Goal: Transaction & Acquisition: Purchase product/service

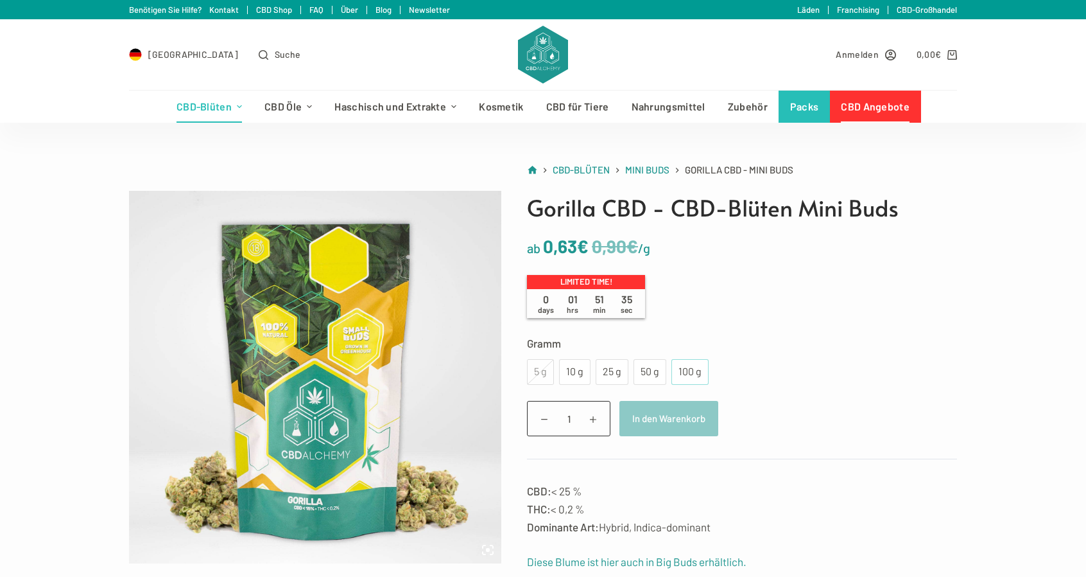
click at [698, 377] on div "100 g" at bounding box center [690, 371] width 22 height 17
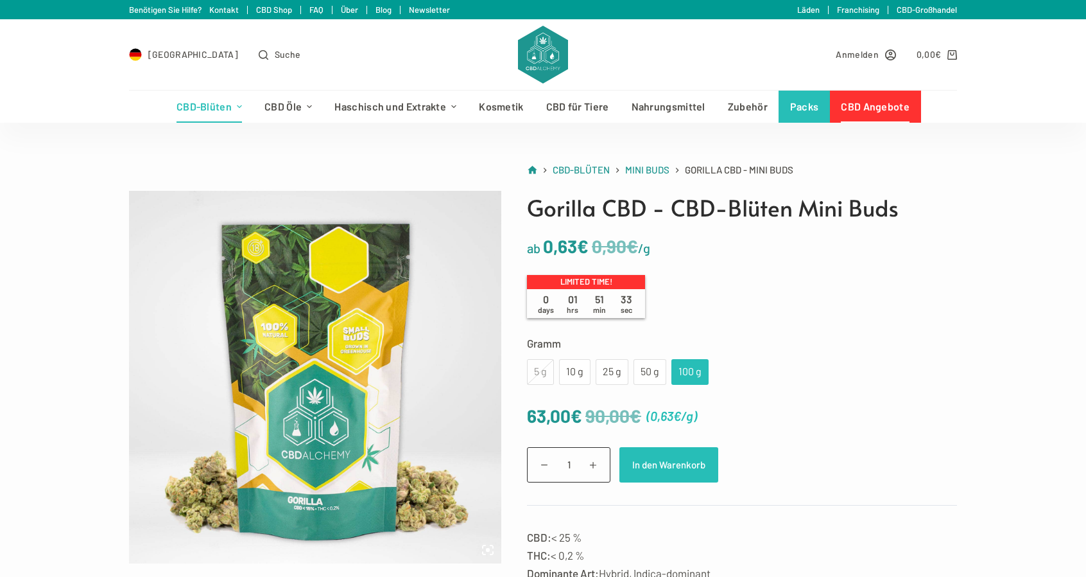
click at [670, 458] on button "In den Warenkorb" at bounding box center [669, 464] width 99 height 35
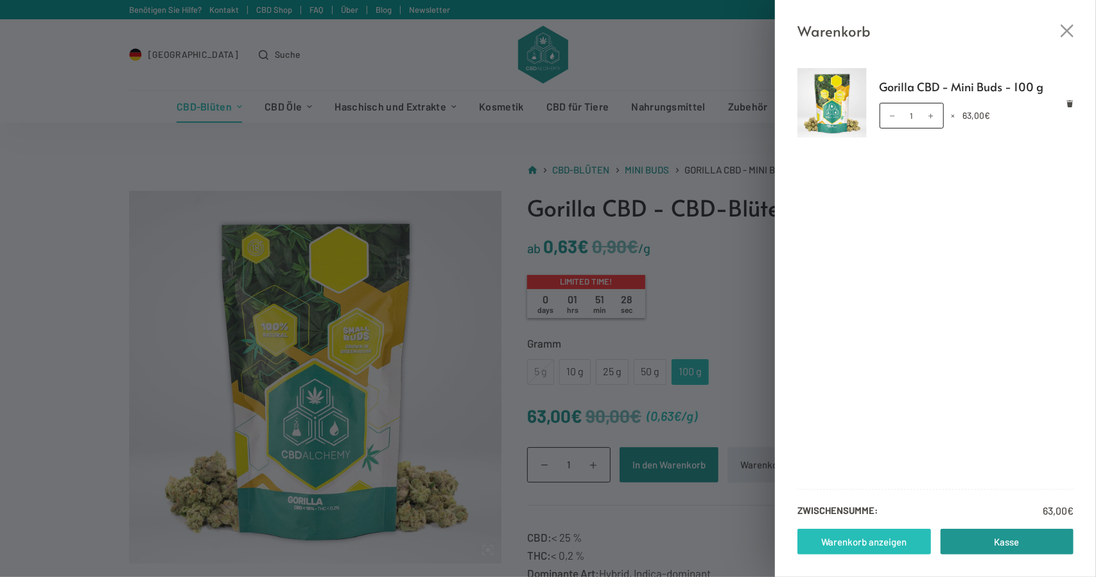
click at [895, 537] on link "Warenkorb anzeigen" at bounding box center [864, 541] width 134 height 26
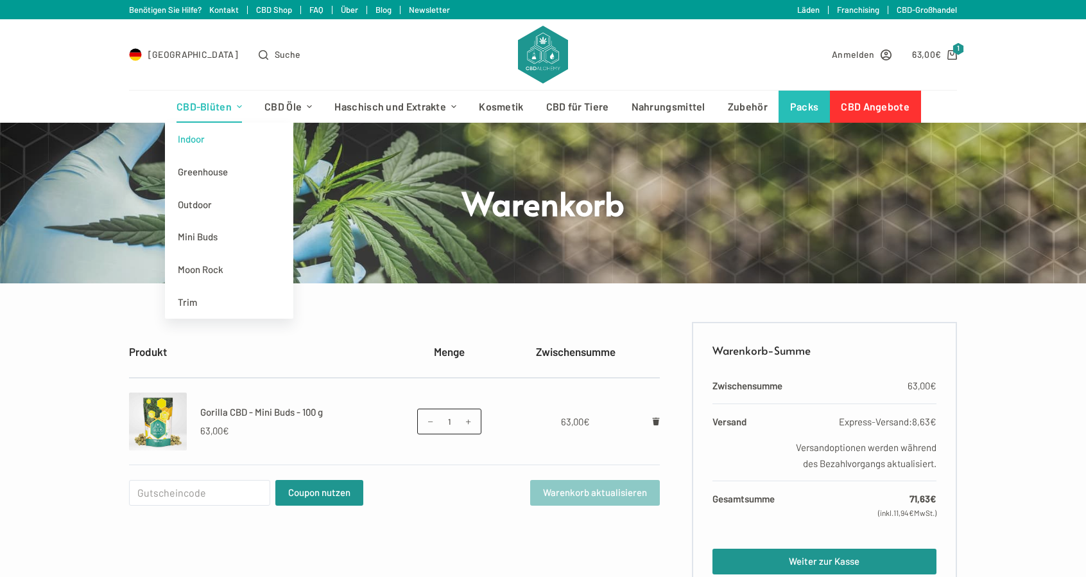
click at [205, 137] on link "Indoor" at bounding box center [229, 139] width 128 height 33
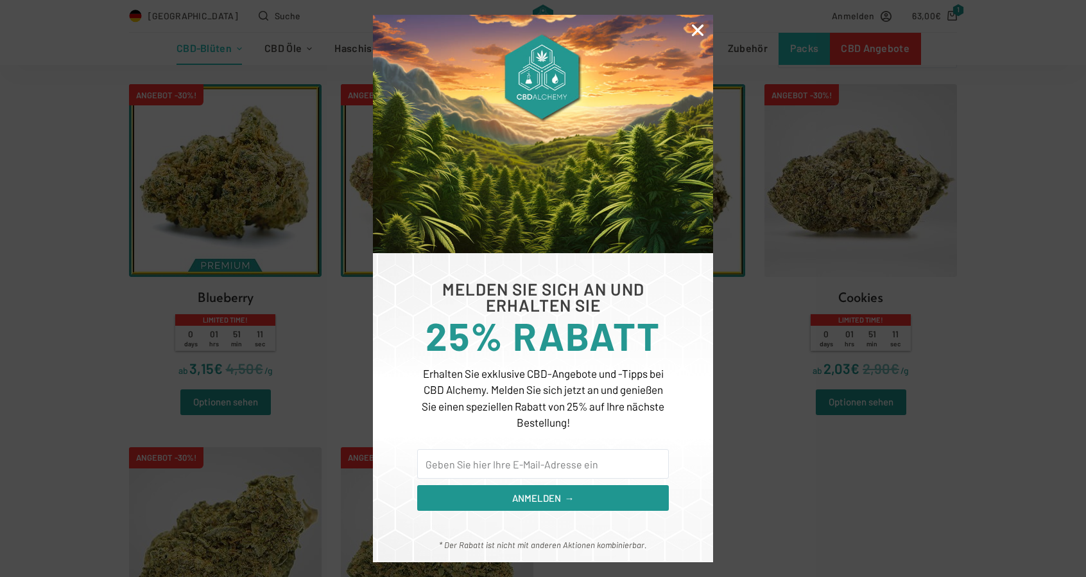
scroll to position [385, 0]
click at [696, 33] on icon "Close" at bounding box center [698, 30] width 17 height 17
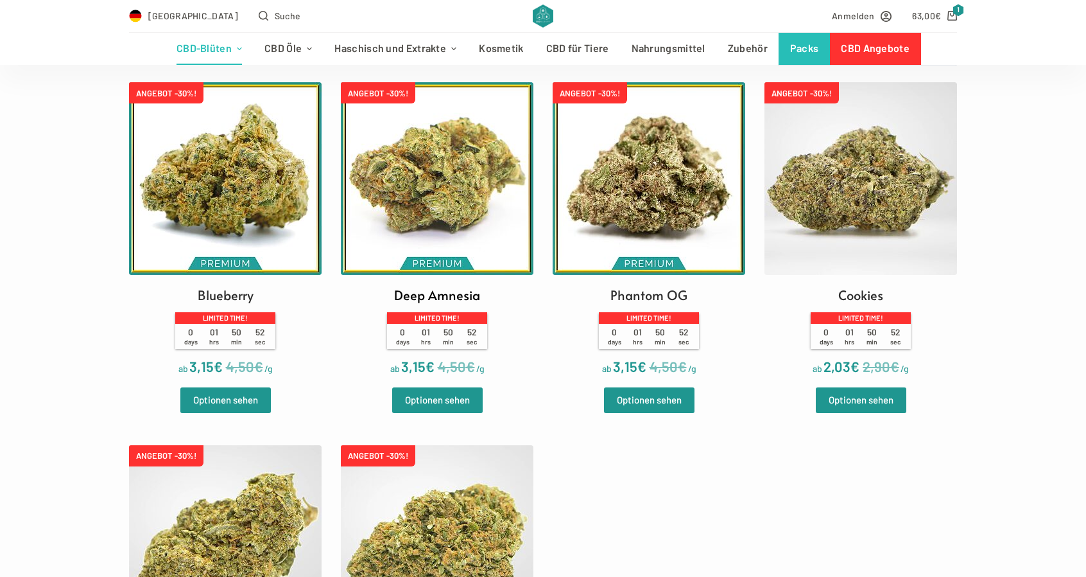
click at [484, 234] on img at bounding box center [437, 178] width 193 height 193
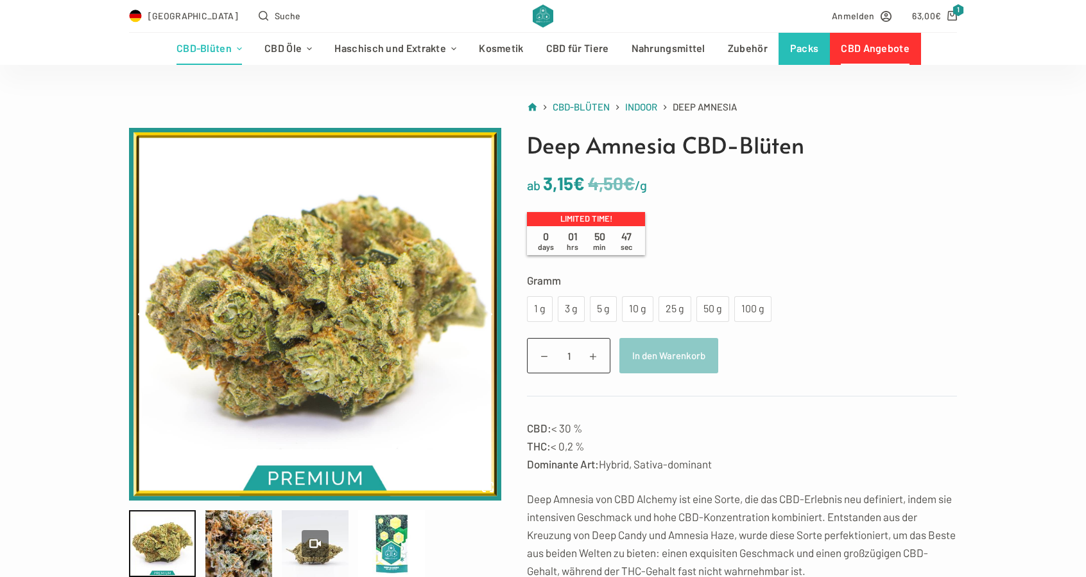
scroll to position [64, 0]
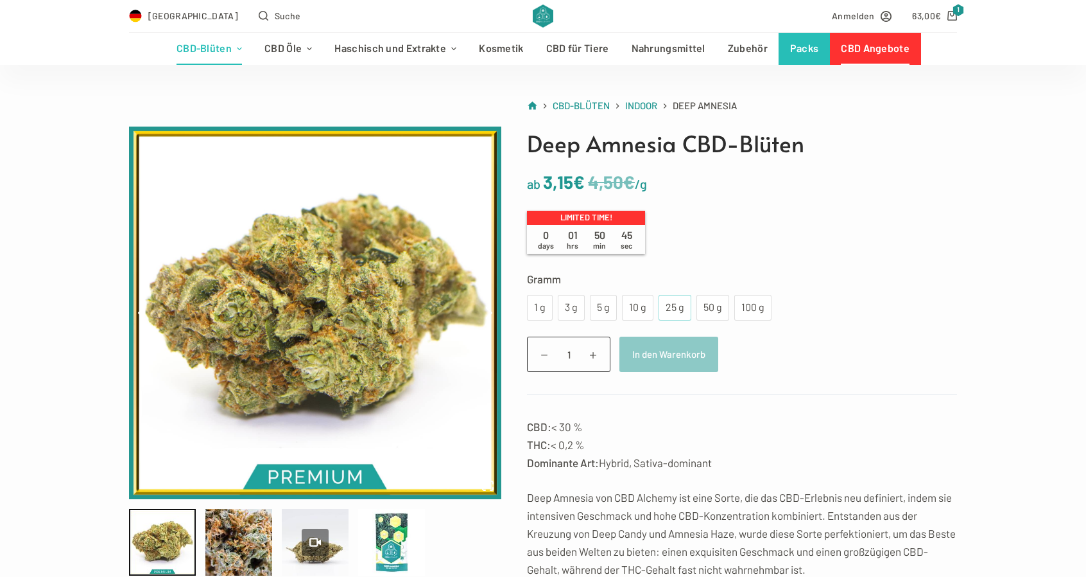
click at [669, 306] on div "25 g" at bounding box center [674, 307] width 17 height 17
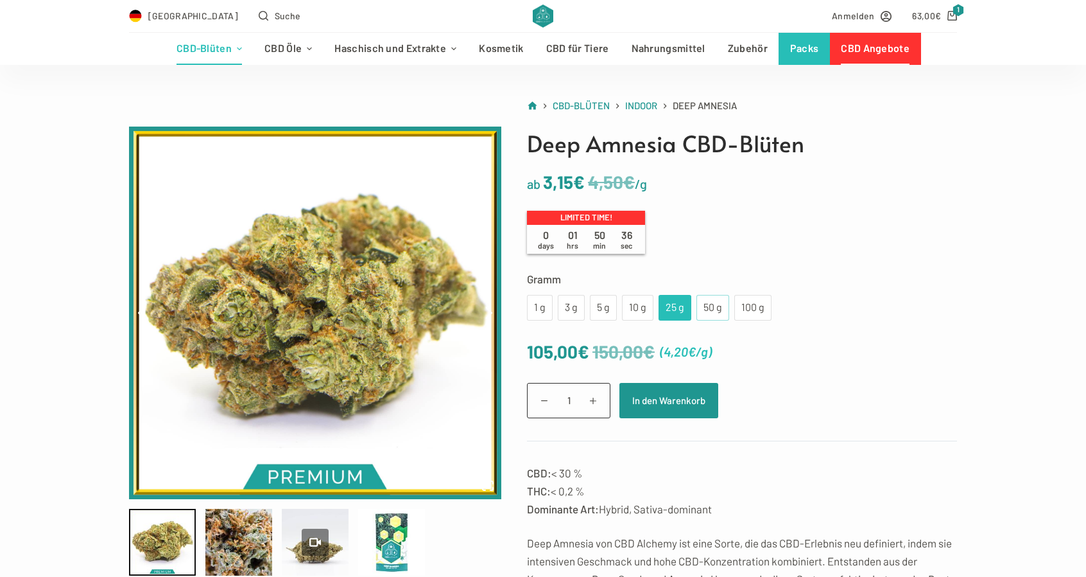
click at [704, 308] on div "50 g" at bounding box center [712, 307] width 17 height 17
click at [745, 304] on div "100 g" at bounding box center [753, 307] width 22 height 17
click at [603, 302] on div "5 g" at bounding box center [604, 307] width 12 height 17
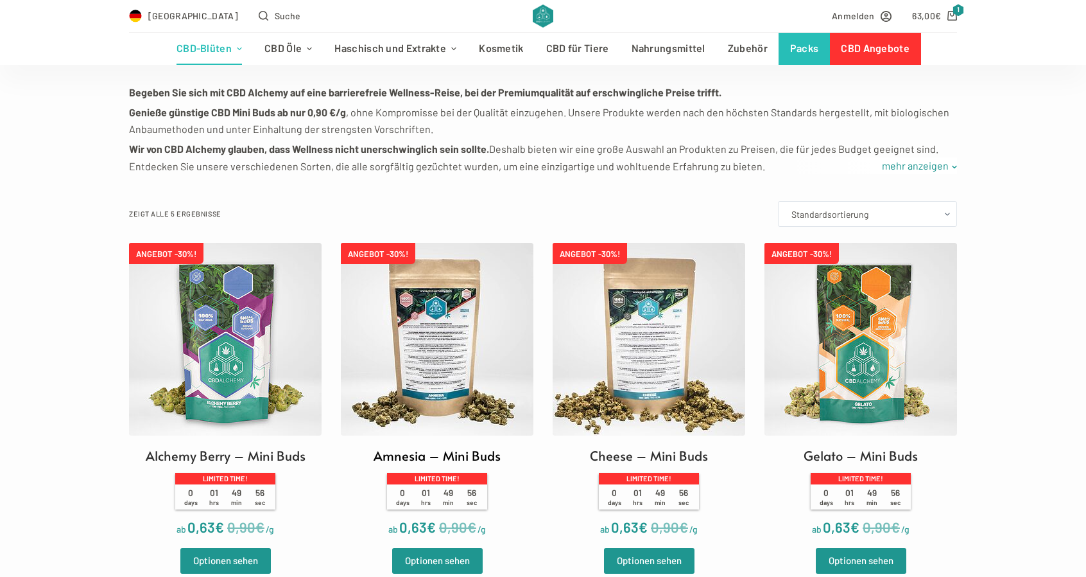
scroll to position [193, 0]
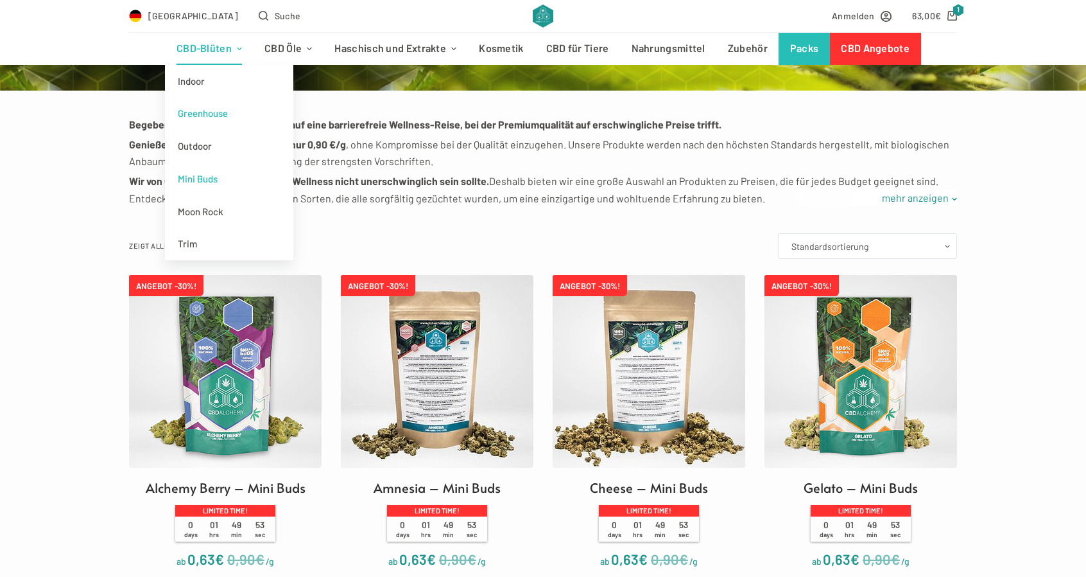
click at [211, 117] on link "Greenhouse" at bounding box center [229, 113] width 128 height 33
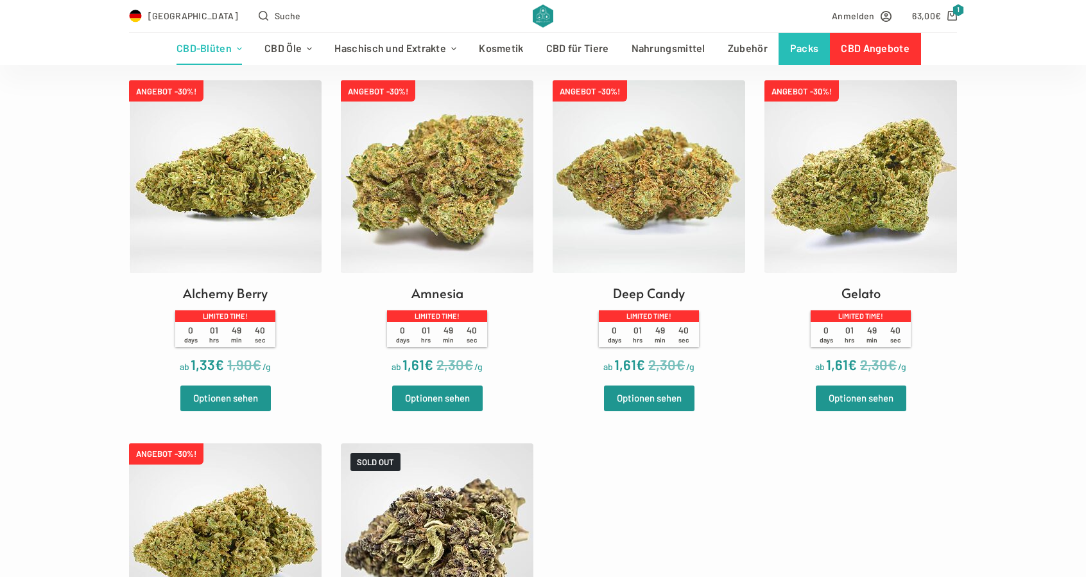
scroll to position [385, 0]
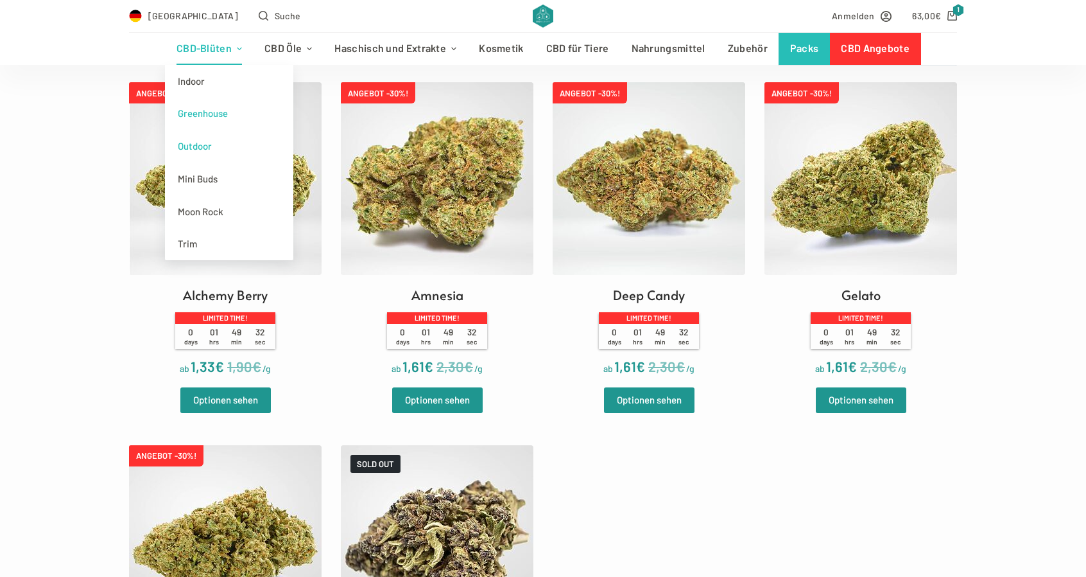
click at [197, 146] on link "Outdoor" at bounding box center [229, 146] width 128 height 33
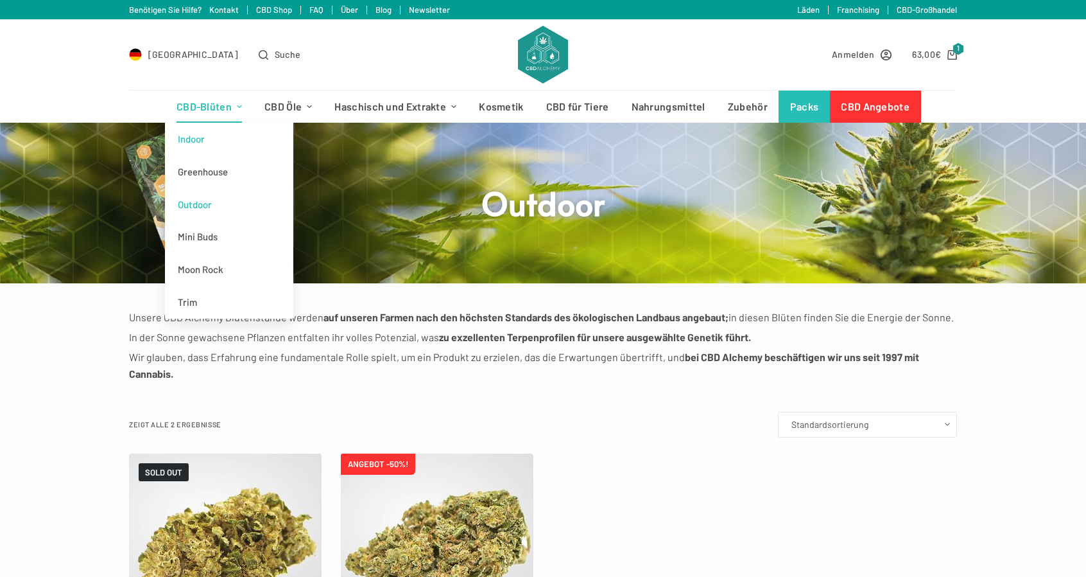
click at [215, 144] on link "Indoor" at bounding box center [229, 139] width 128 height 33
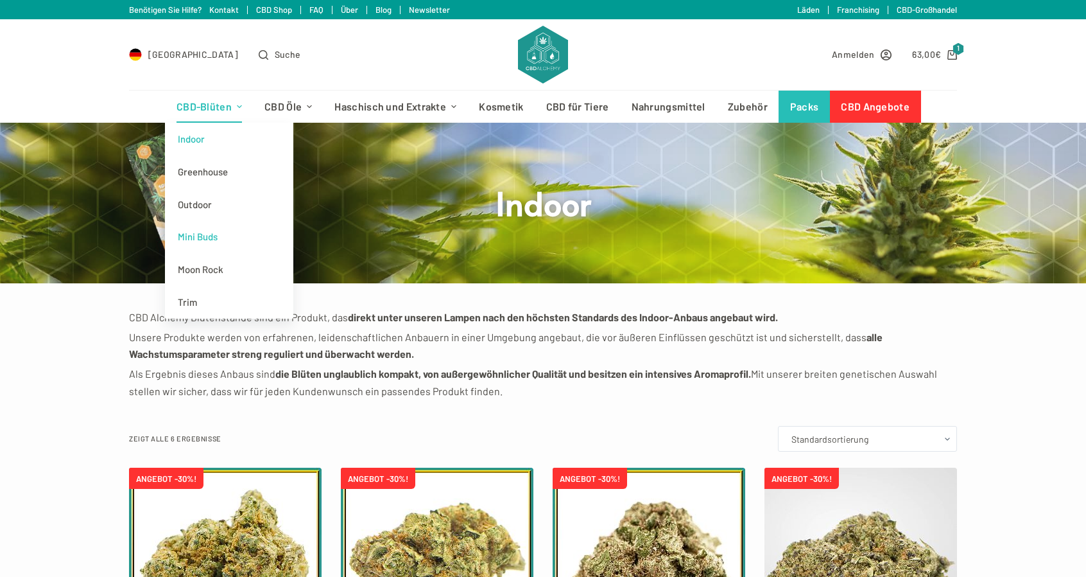
click at [200, 239] on link "Mini Buds" at bounding box center [229, 236] width 128 height 33
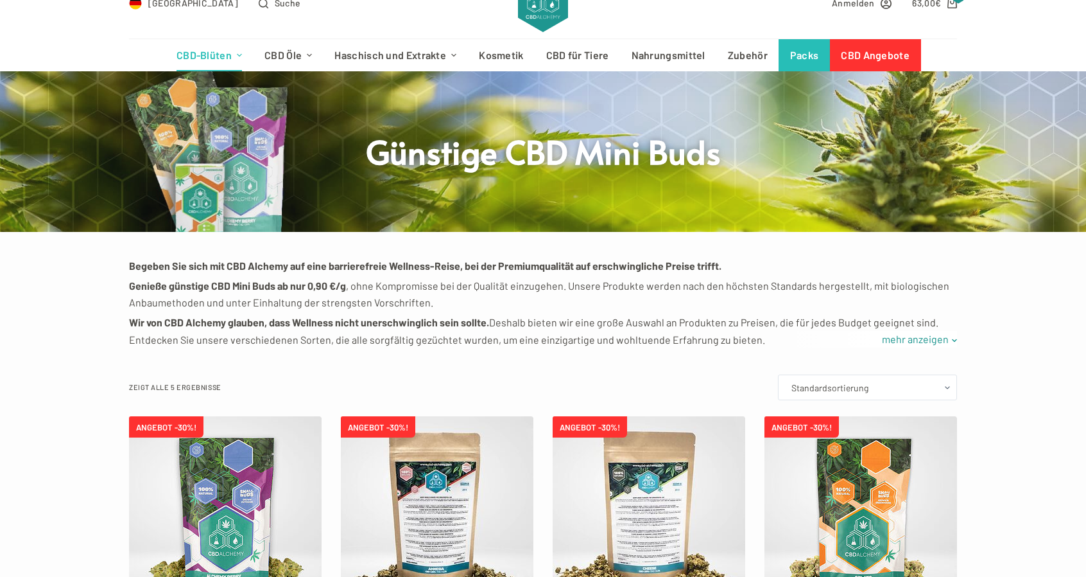
scroll to position [514, 0]
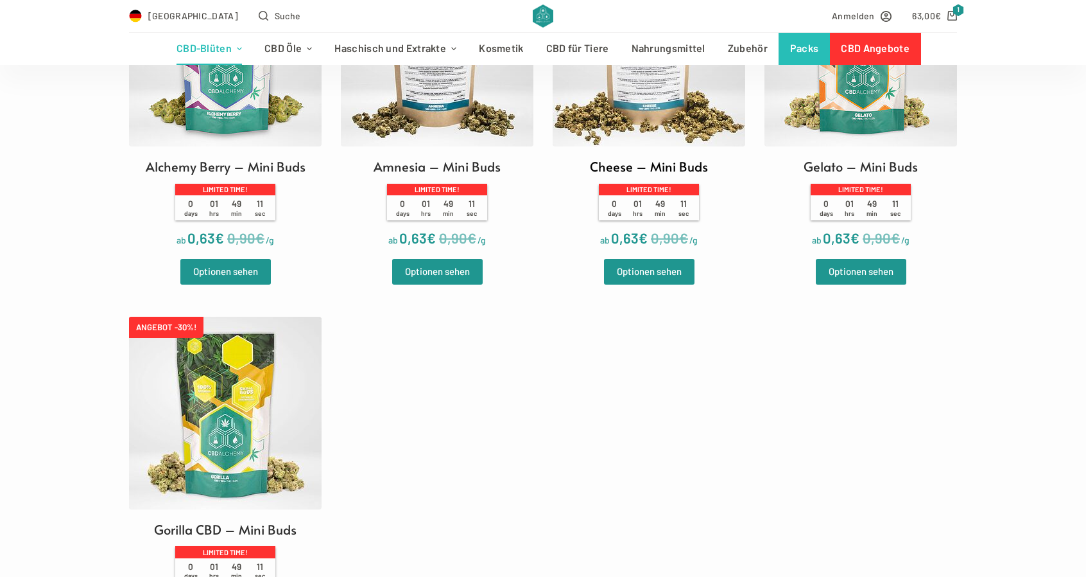
click at [613, 120] on img at bounding box center [649, 50] width 193 height 193
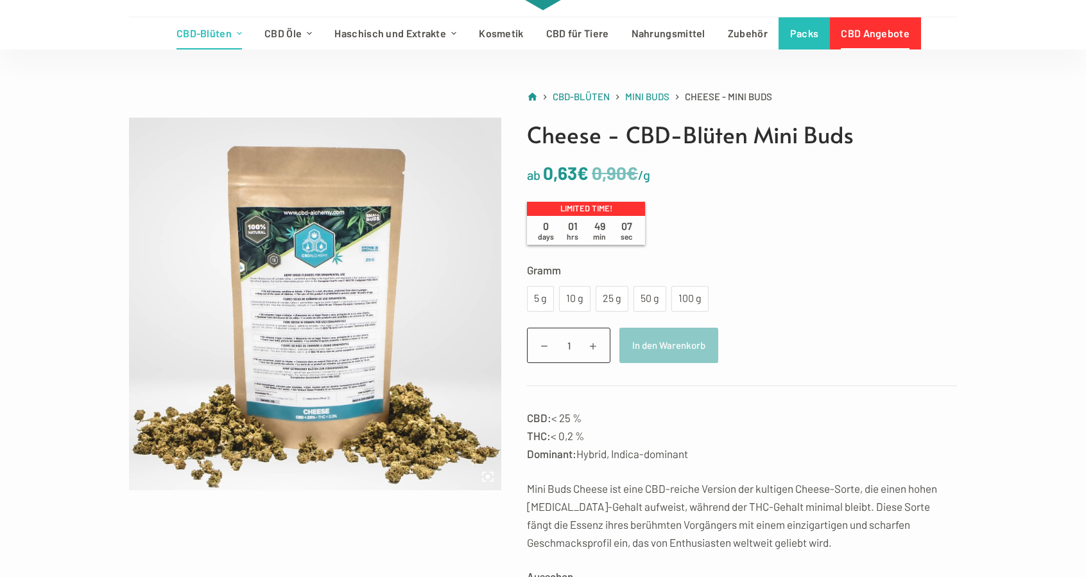
scroll to position [128, 0]
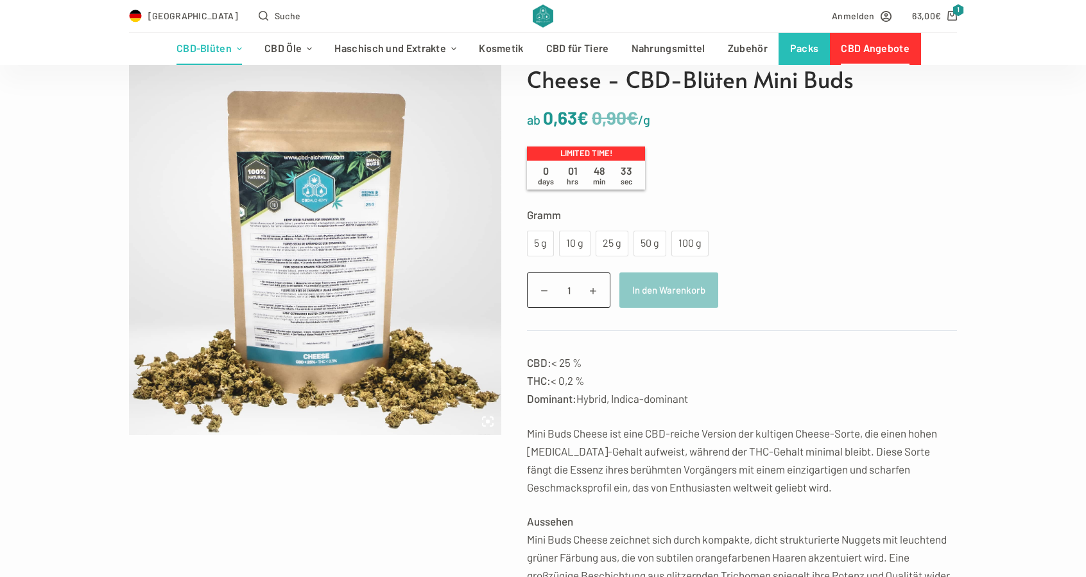
click at [318, 331] on img at bounding box center [315, 248] width 372 height 372
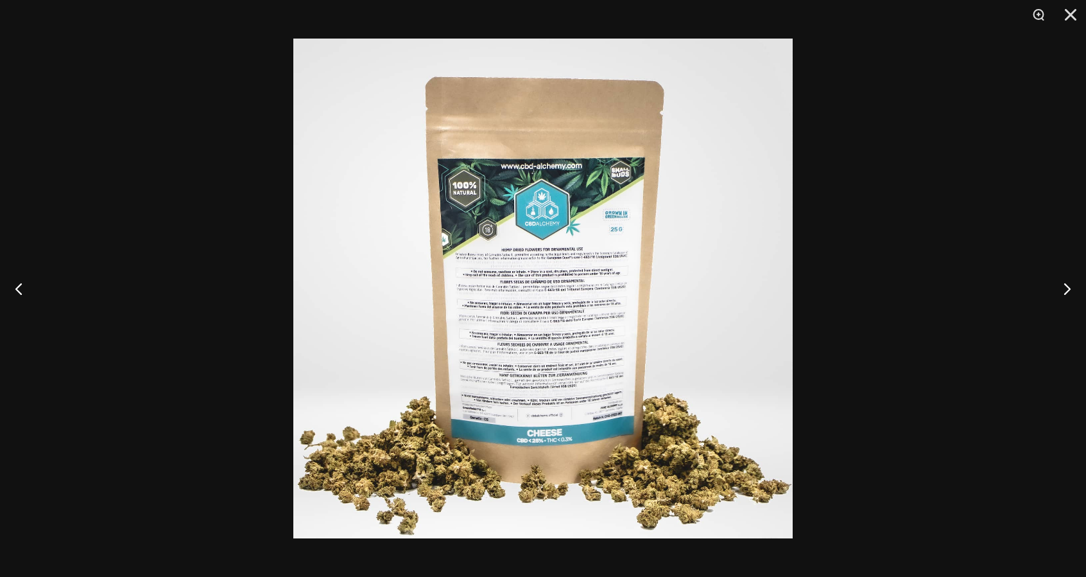
click at [506, 421] on img at bounding box center [542, 288] width 499 height 499
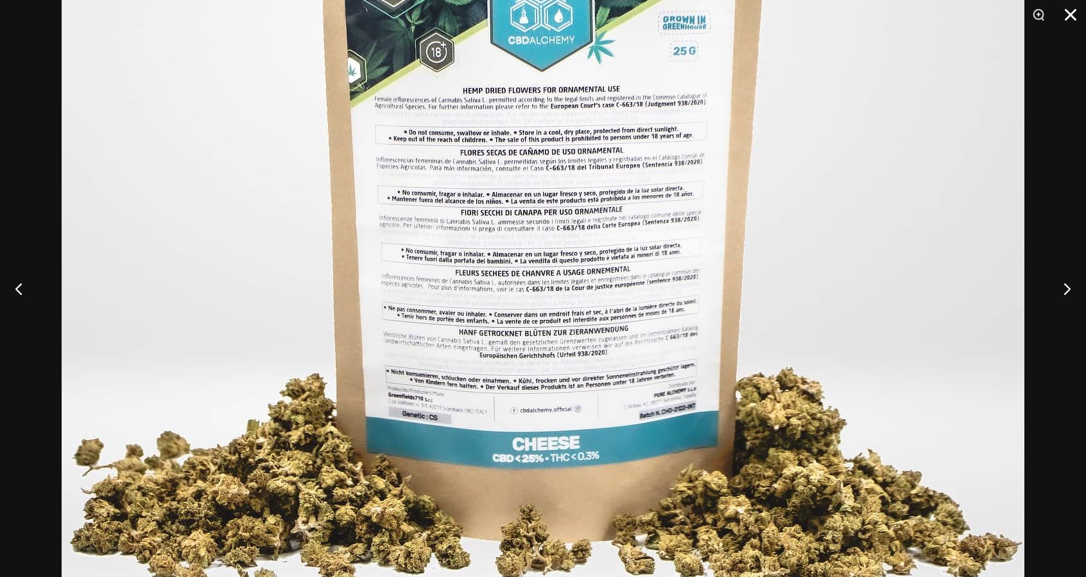
click at [1071, 7] on button "Close" at bounding box center [1066, 19] width 32 height 39
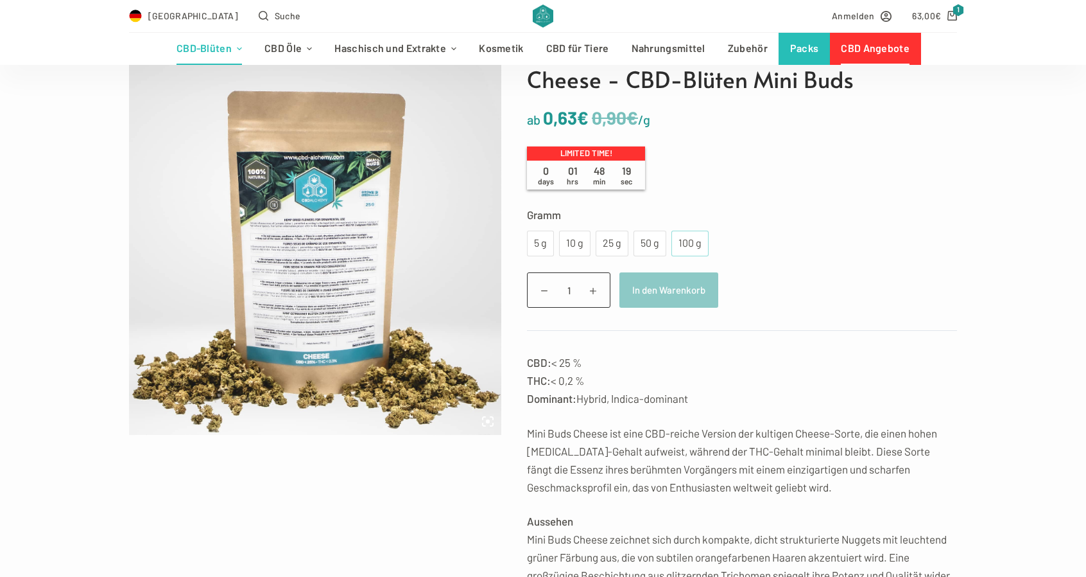
click at [679, 241] on div "100 g" at bounding box center [690, 243] width 22 height 17
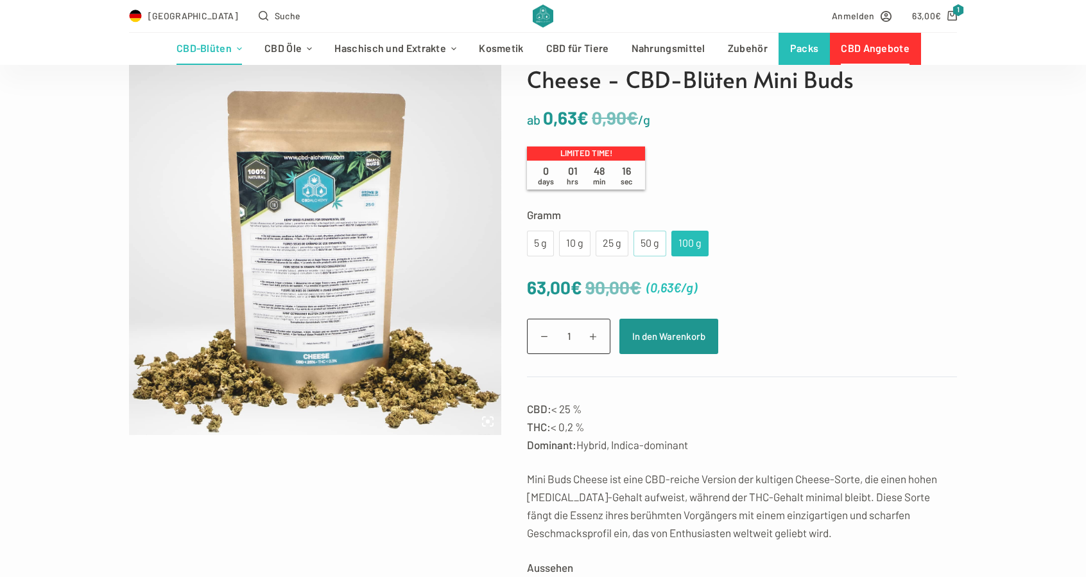
click at [649, 246] on div "50 g" at bounding box center [649, 243] width 17 height 17
click at [711, 243] on td "Wähle eine Option 5 g 10 g 25 g 50 g 100 g 5 g 10 g 25 g 50 g 100 g Leeren" at bounding box center [742, 243] width 430 height 26
click at [683, 246] on div "100 g" at bounding box center [690, 243] width 22 height 17
click at [650, 242] on div "50 g" at bounding box center [649, 243] width 17 height 17
click at [611, 245] on div "25 g" at bounding box center [611, 243] width 17 height 17
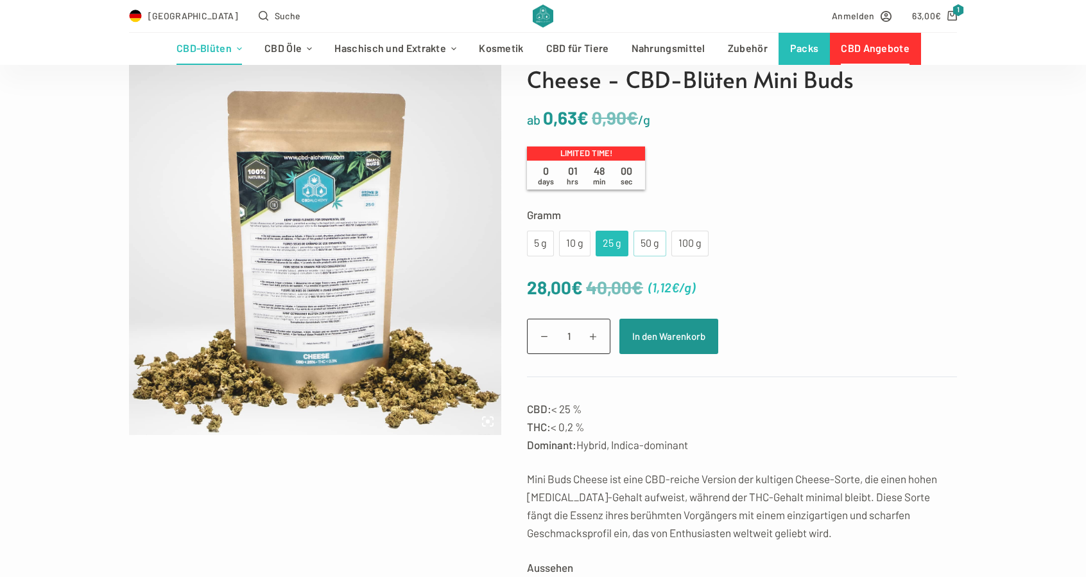
click at [643, 245] on div "50 g" at bounding box center [649, 243] width 17 height 17
click at [679, 241] on div "100 g" at bounding box center [690, 243] width 22 height 17
click at [648, 245] on div "50 g" at bounding box center [649, 243] width 17 height 17
click at [659, 338] on button "In den Warenkorb" at bounding box center [669, 335] width 99 height 35
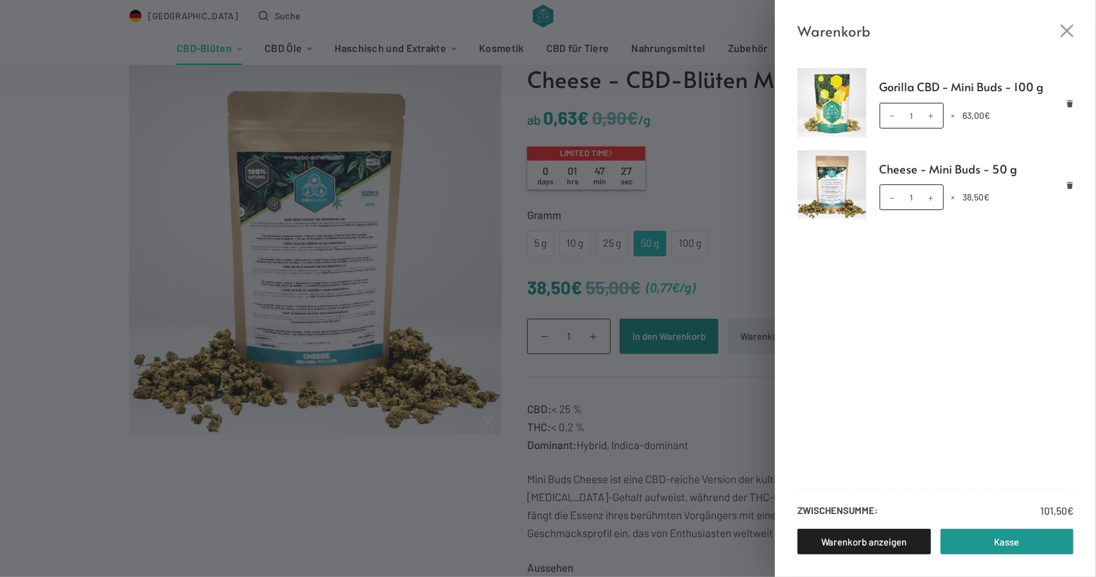
click at [136, 41] on div "Warenkorb Gorilla CBD - Mini Buds - 100 g Gorilla CBD - Mini Buds - 100 g Menge…" at bounding box center [548, 288] width 1096 height 577
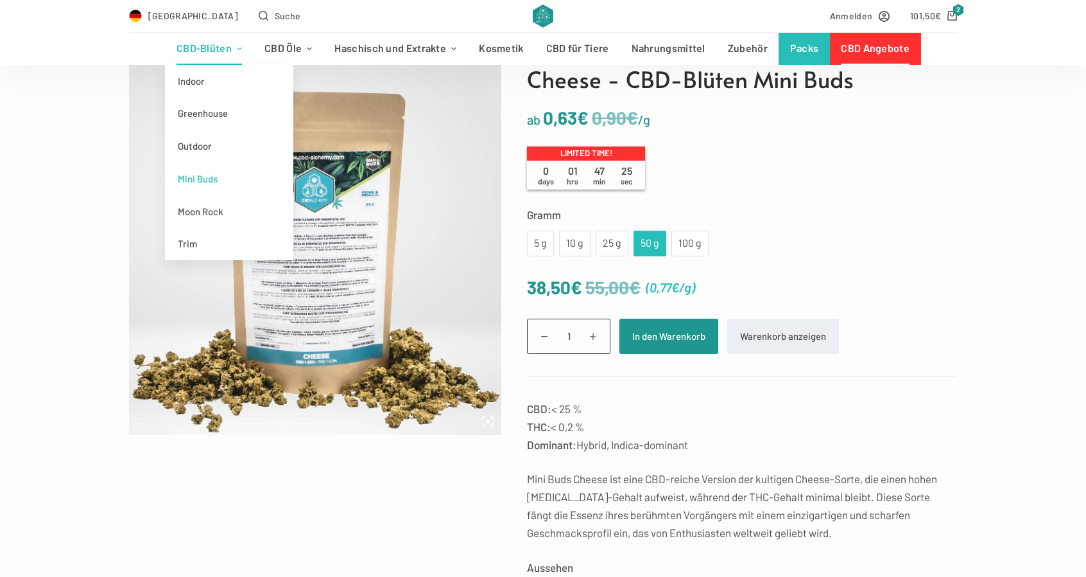
click at [201, 175] on link "Mini Buds" at bounding box center [229, 178] width 128 height 33
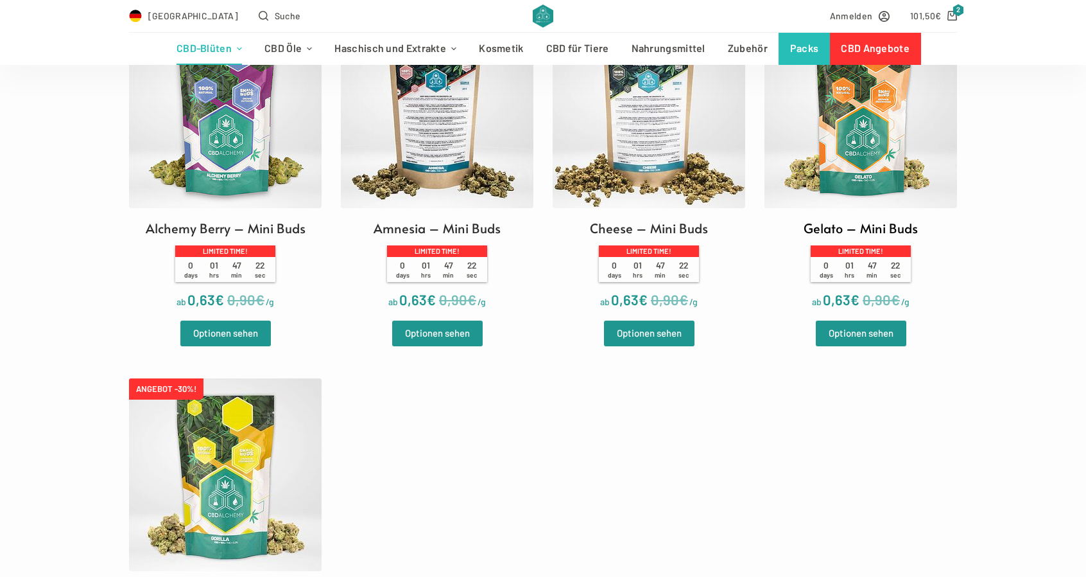
scroll to position [449, 0]
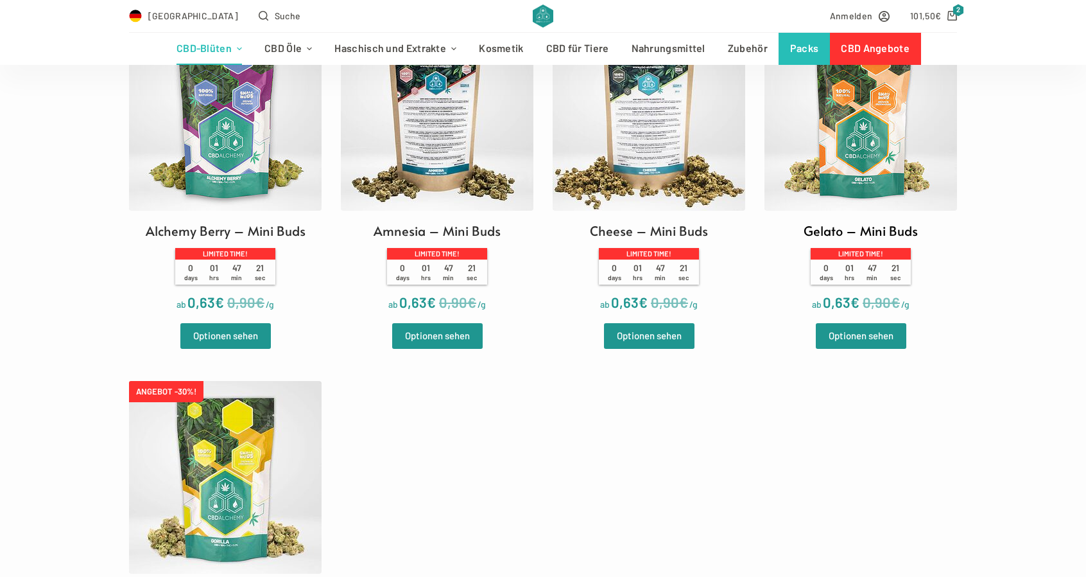
click at [904, 166] on img at bounding box center [861, 114] width 193 height 193
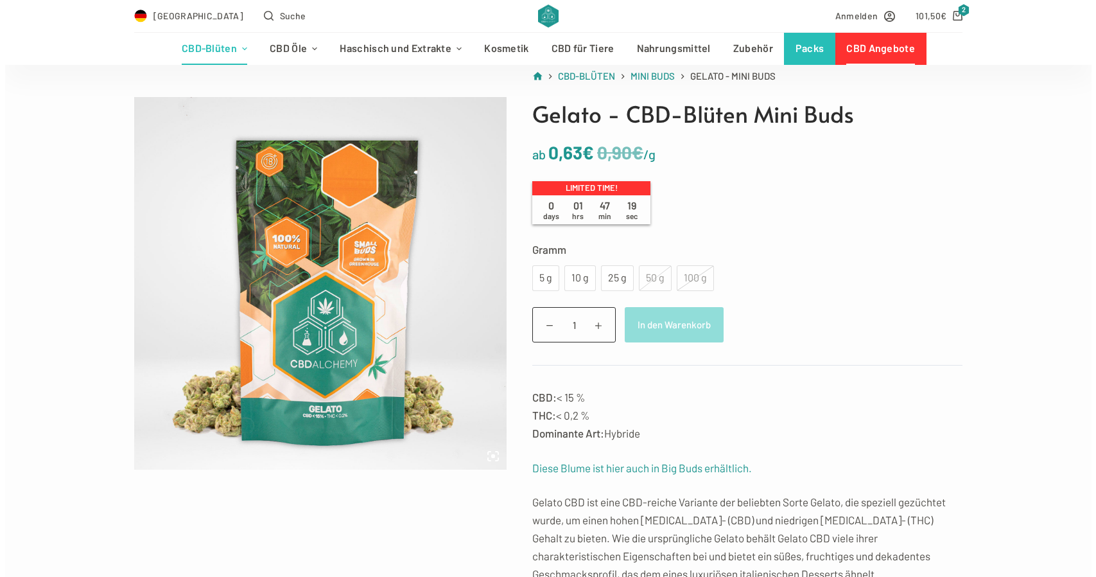
scroll to position [128, 0]
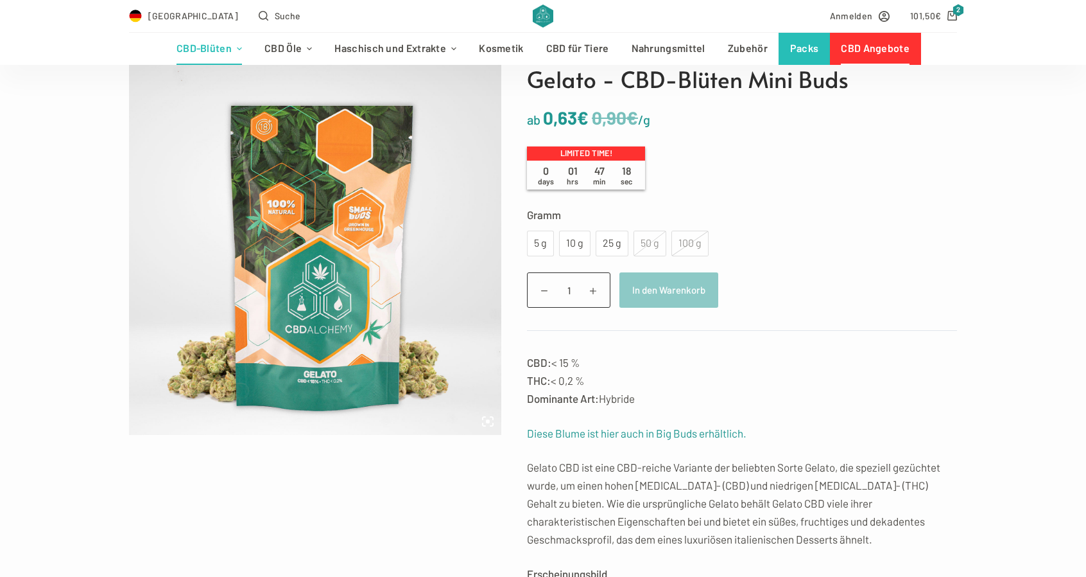
click at [634, 241] on div "50 g" at bounding box center [650, 243] width 33 height 26
click at [681, 246] on div "100 g" at bounding box center [690, 243] width 37 height 26
click at [614, 246] on div "25 g" at bounding box center [611, 243] width 17 height 17
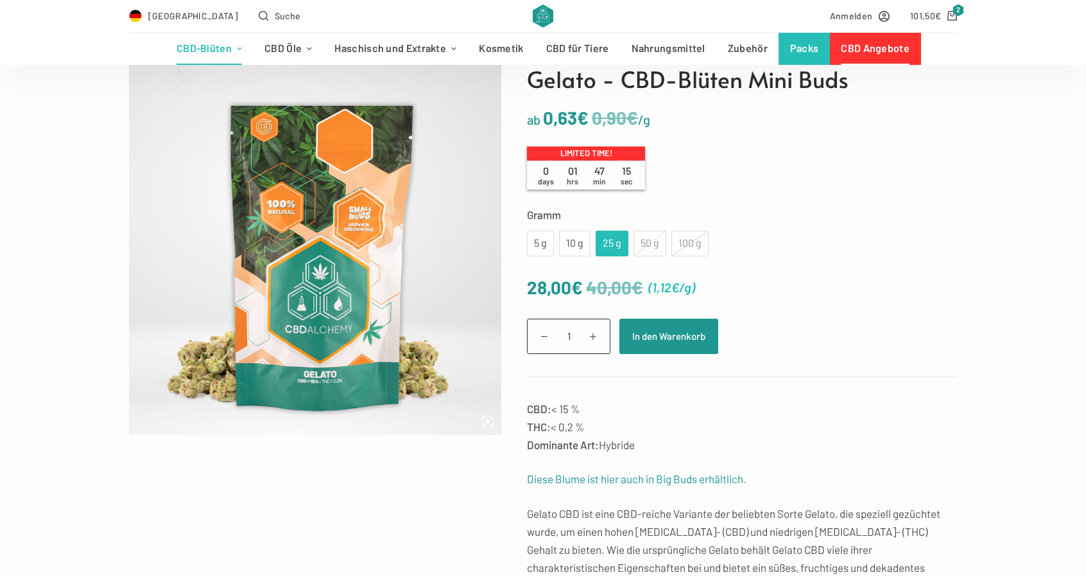
click at [614, 246] on div "25 g" at bounding box center [611, 243] width 17 height 17
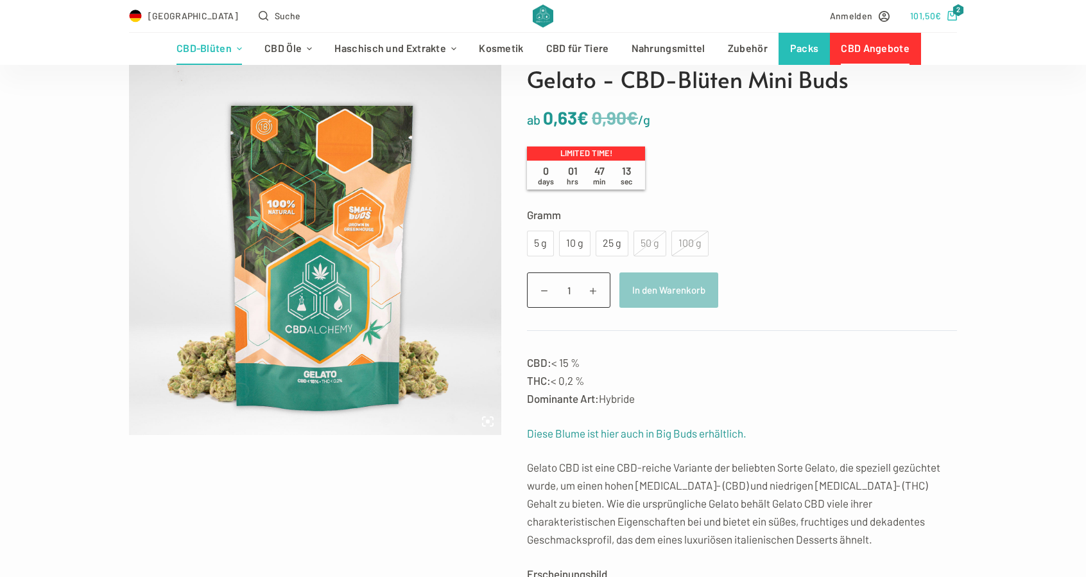
click at [932, 19] on bdi "101,50 €" at bounding box center [925, 15] width 31 height 11
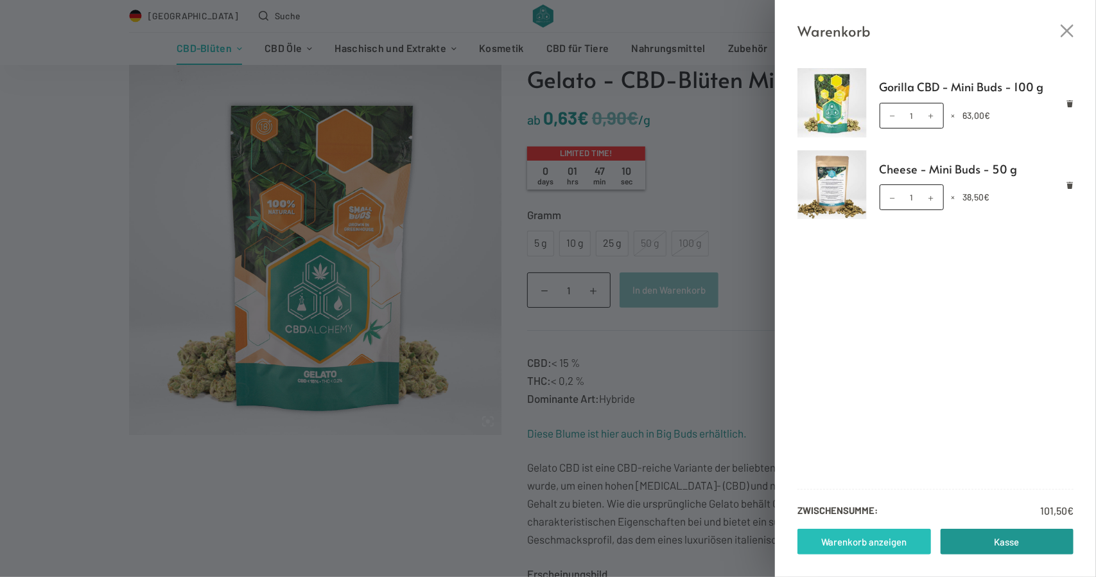
click at [906, 544] on link "Warenkorb anzeigen" at bounding box center [864, 541] width 134 height 26
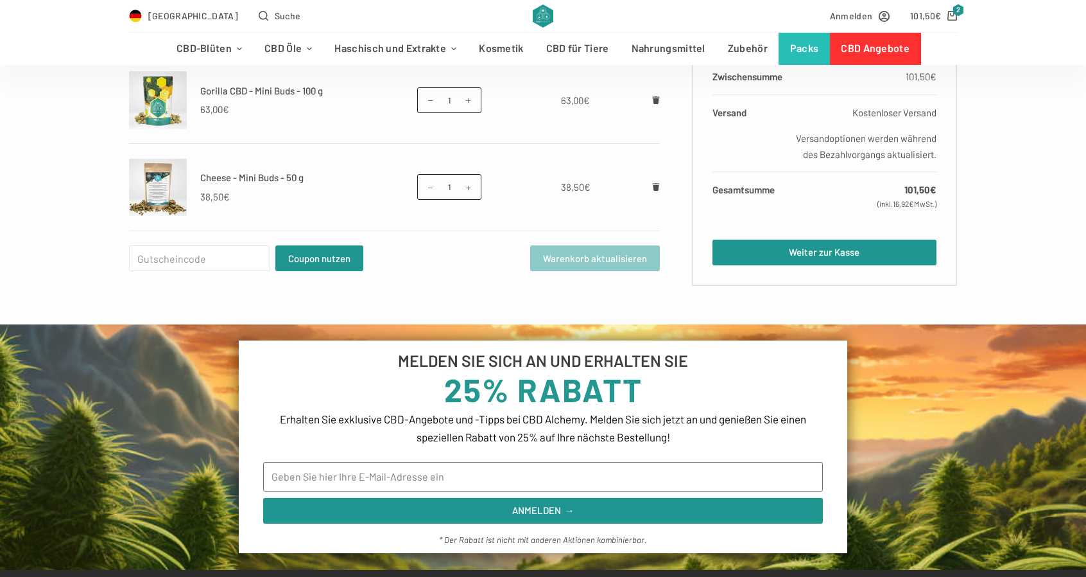
scroll to position [64, 0]
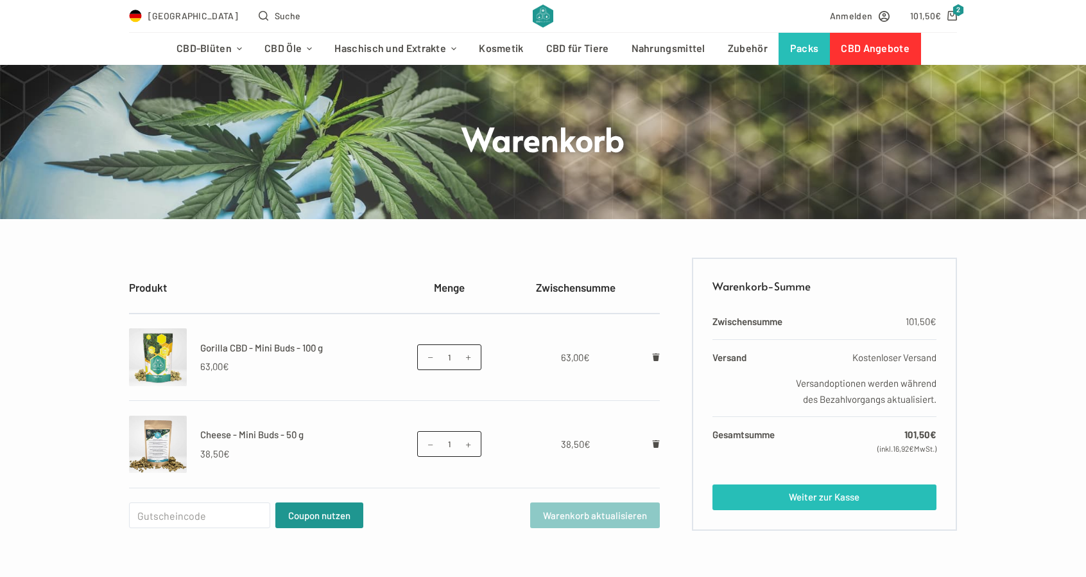
click at [807, 507] on link "Weiter zur Kasse" at bounding box center [825, 497] width 224 height 26
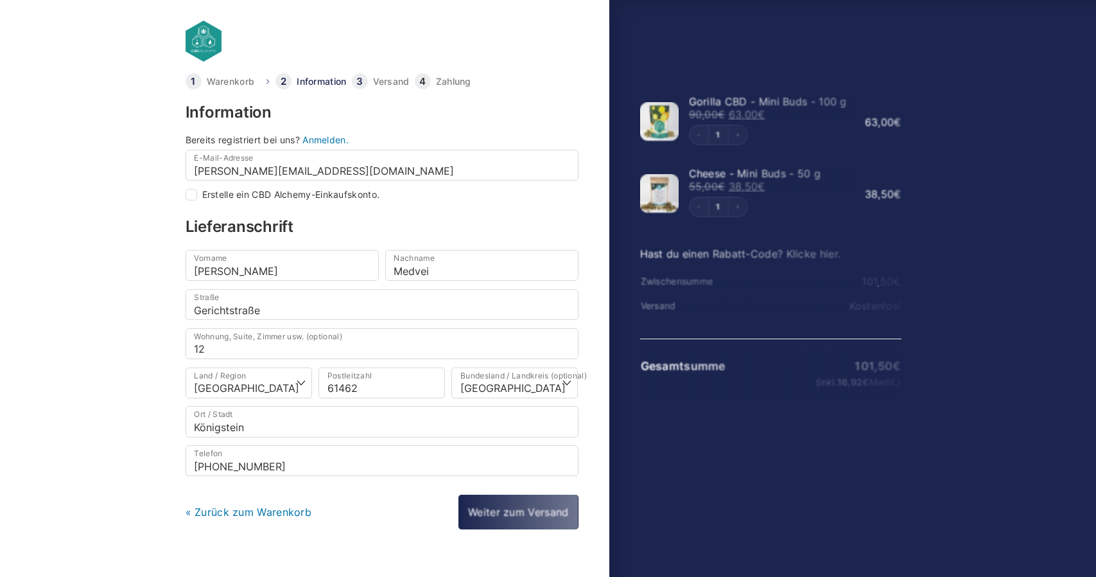
select select "DE-BE"
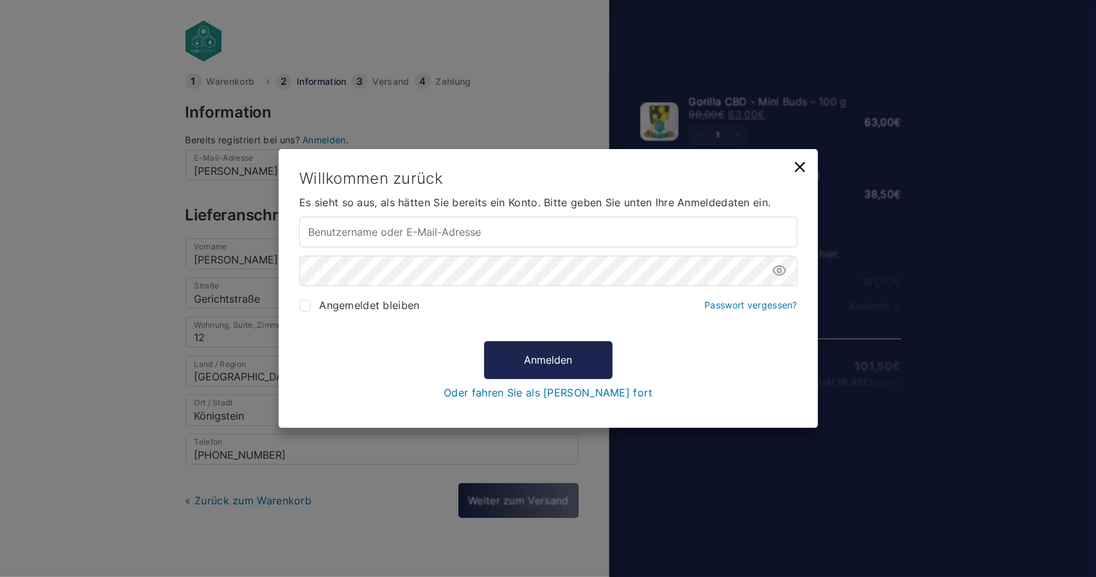
type input "[PERSON_NAME][EMAIL_ADDRESS][DOMAIN_NAME]"
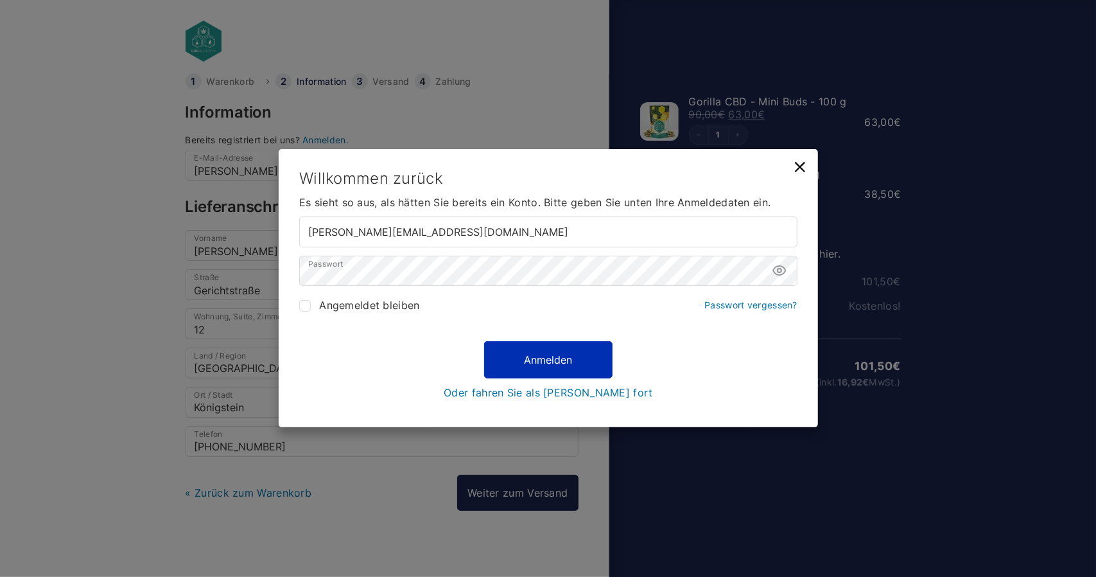
click at [520, 358] on button "Anmelden" at bounding box center [548, 359] width 128 height 37
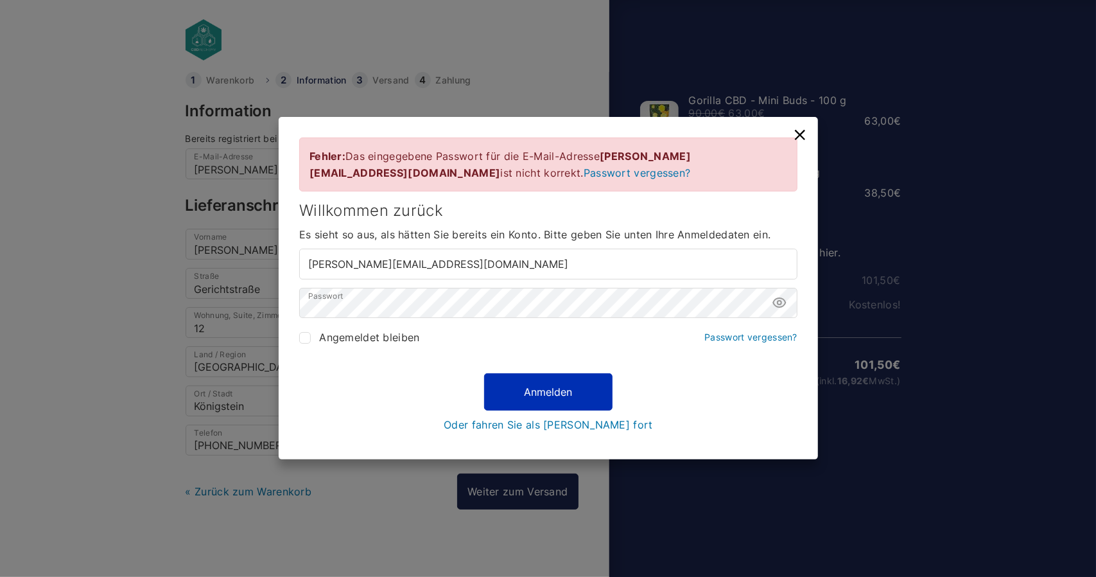
scroll to position [3, 0]
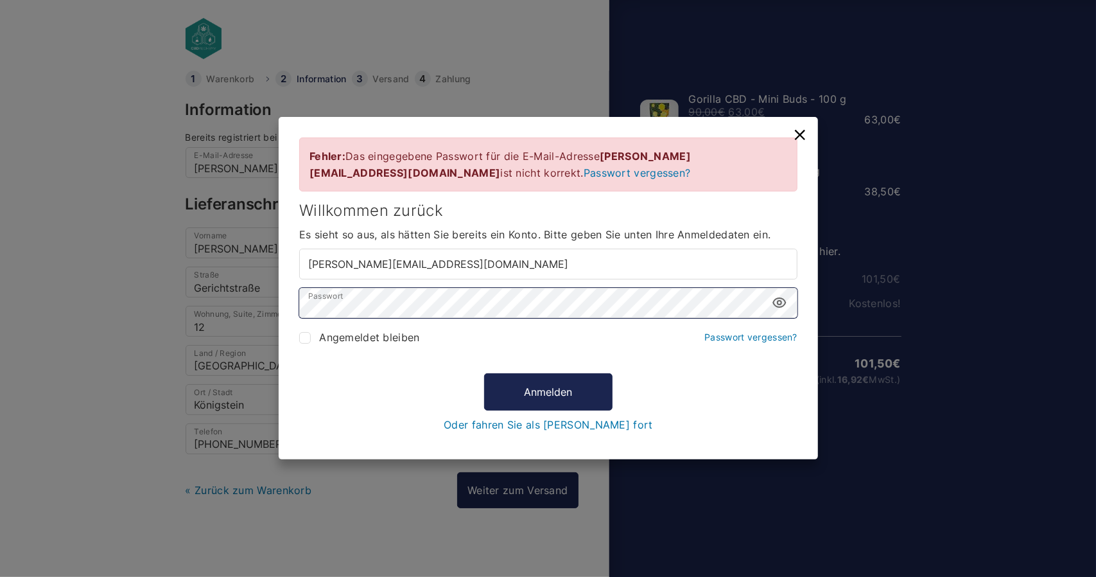
click at [772, 302] on span at bounding box center [548, 308] width 498 height 13
click at [778, 302] on icon at bounding box center [779, 302] width 15 height 15
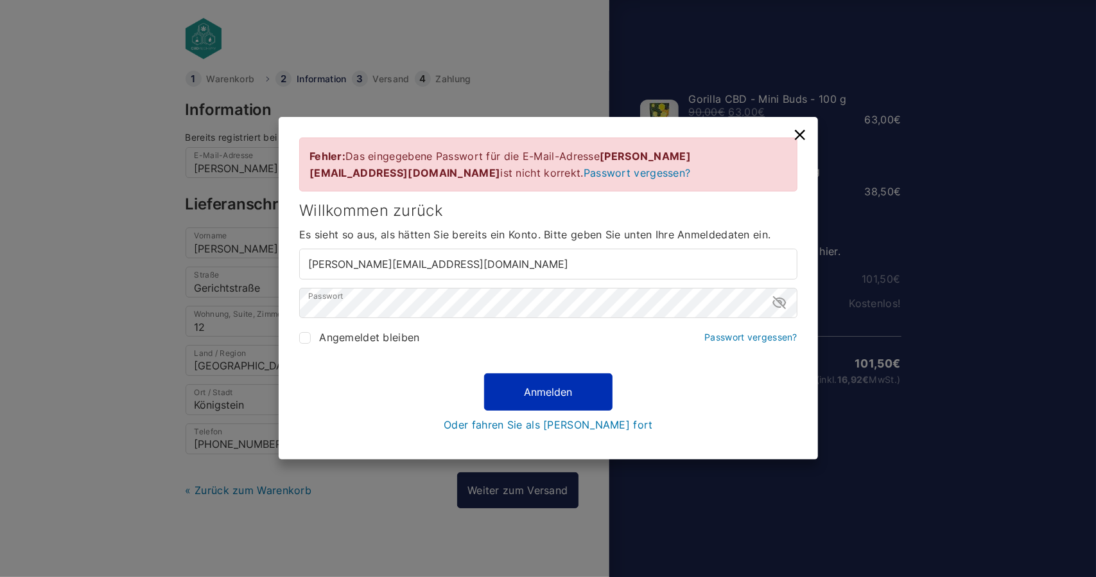
click at [539, 383] on button "Anmelden" at bounding box center [548, 391] width 128 height 37
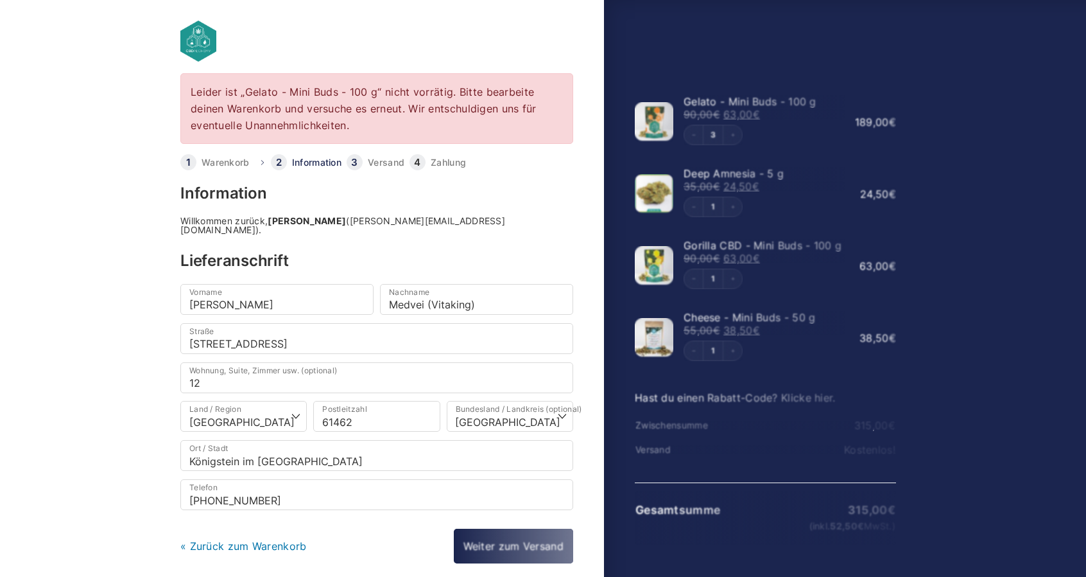
select select "DE-HE"
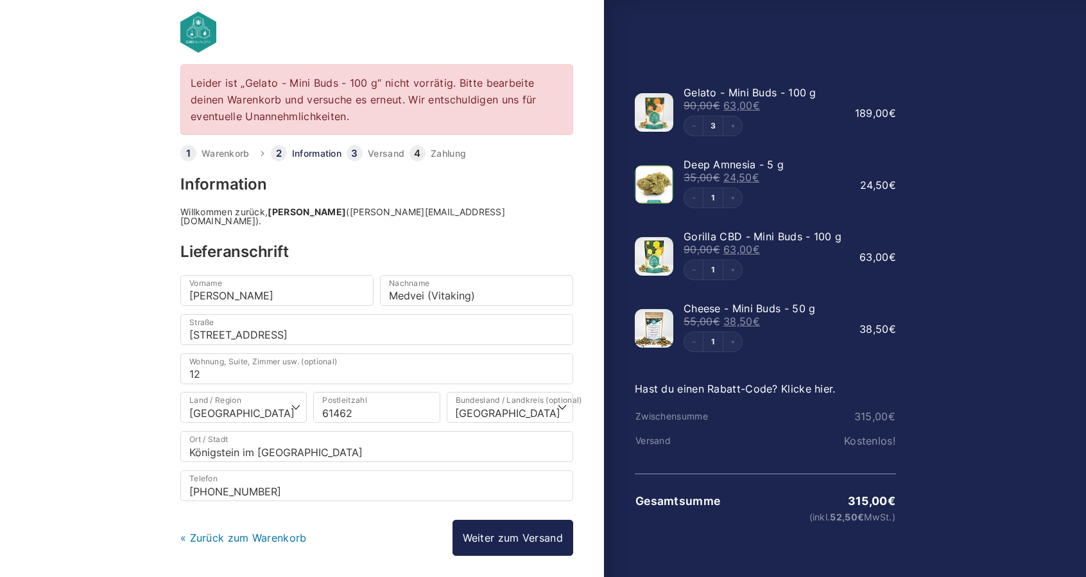
scroll to position [9, 0]
click at [696, 129] on button "Decrement" at bounding box center [693, 125] width 19 height 19
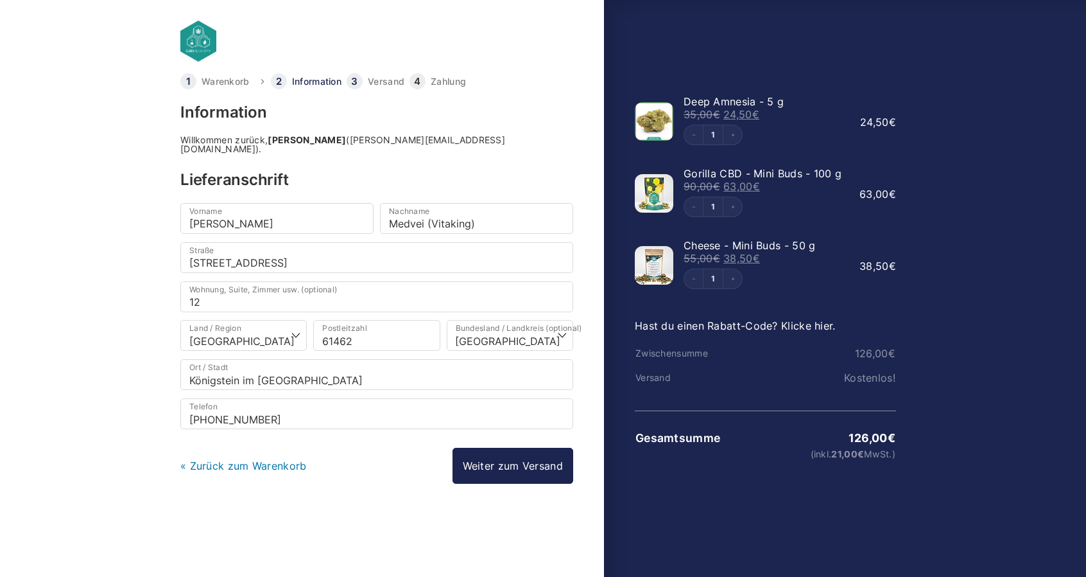
scroll to position [0, 0]
click at [697, 135] on icon "Decrement" at bounding box center [698, 134] width 5 height 5
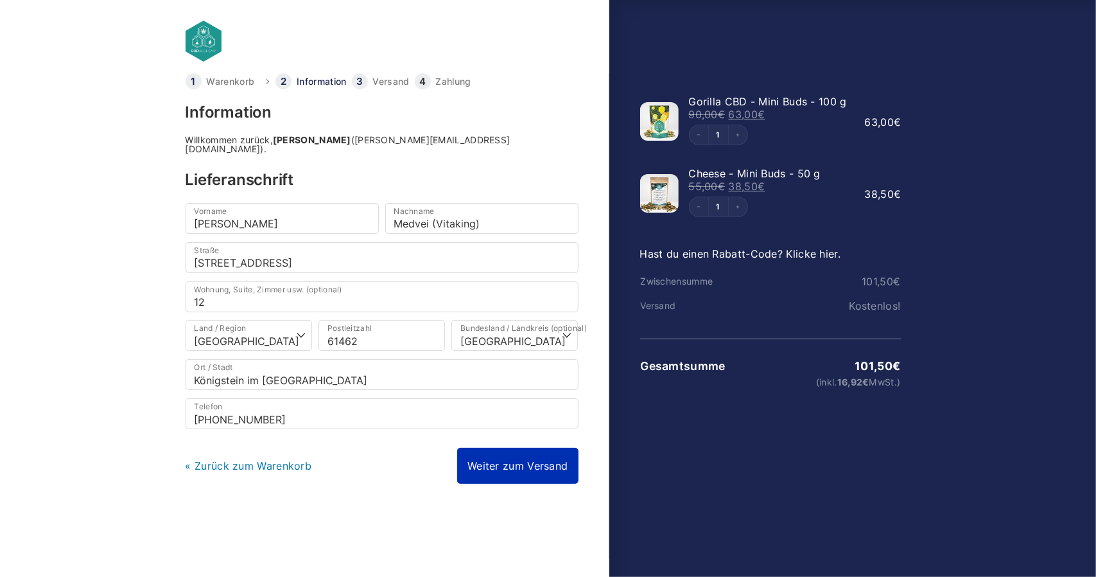
click at [493, 462] on link "Weiter zum Versand" at bounding box center [517, 465] width 121 height 36
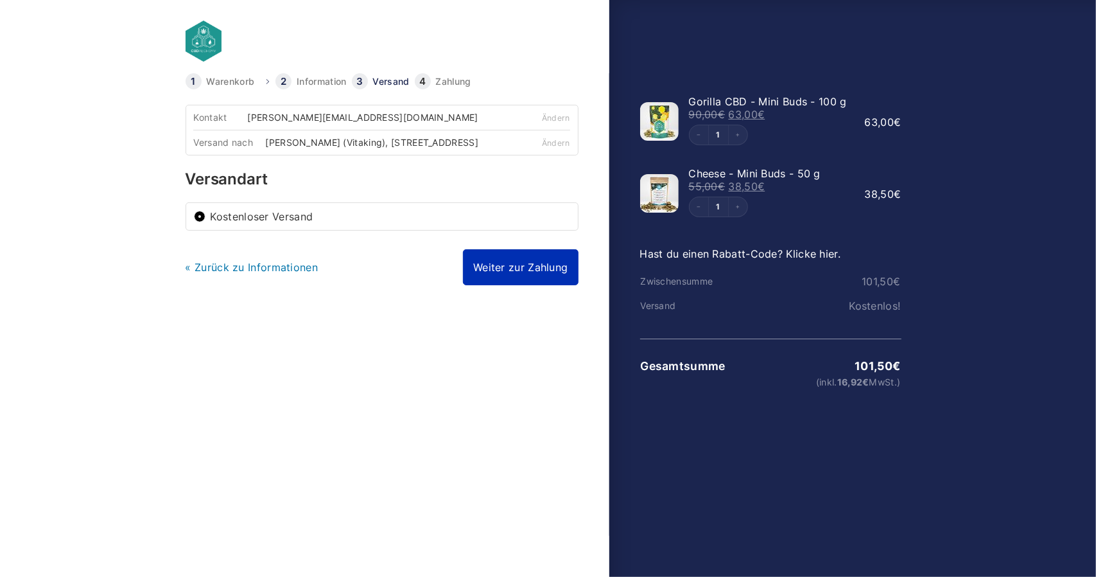
click at [502, 285] on link "Weiter zur Zahlung" at bounding box center [520, 267] width 115 height 36
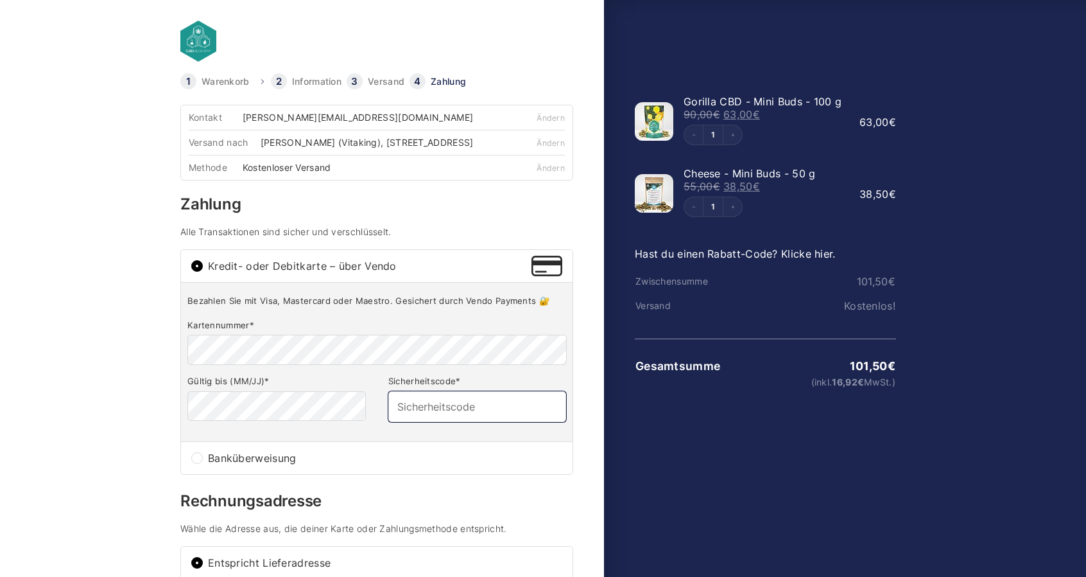
click at [402, 414] on input "Sicherheitscode *" at bounding box center [477, 406] width 178 height 31
type input "938"
click at [139, 456] on body "Leider ist „Gelato - Mini Buds - 100 g“ nicht vorrätig. Bitte bearbeite deinen …" at bounding box center [543, 267] width 1086 height 535
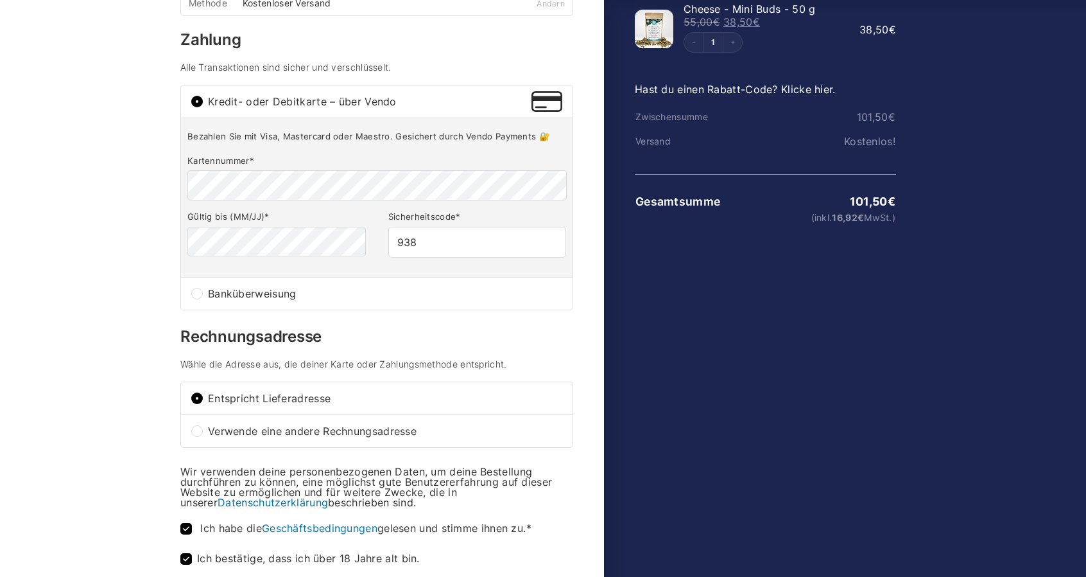
scroll to position [257, 0]
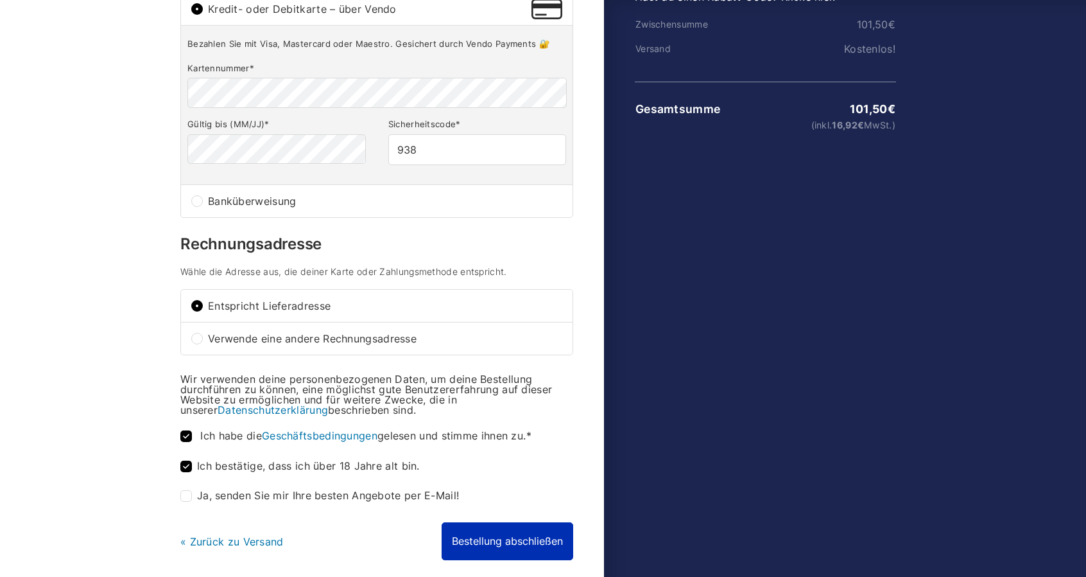
click at [496, 544] on button "Bestellung abschließen" at bounding box center [508, 540] width 132 height 37
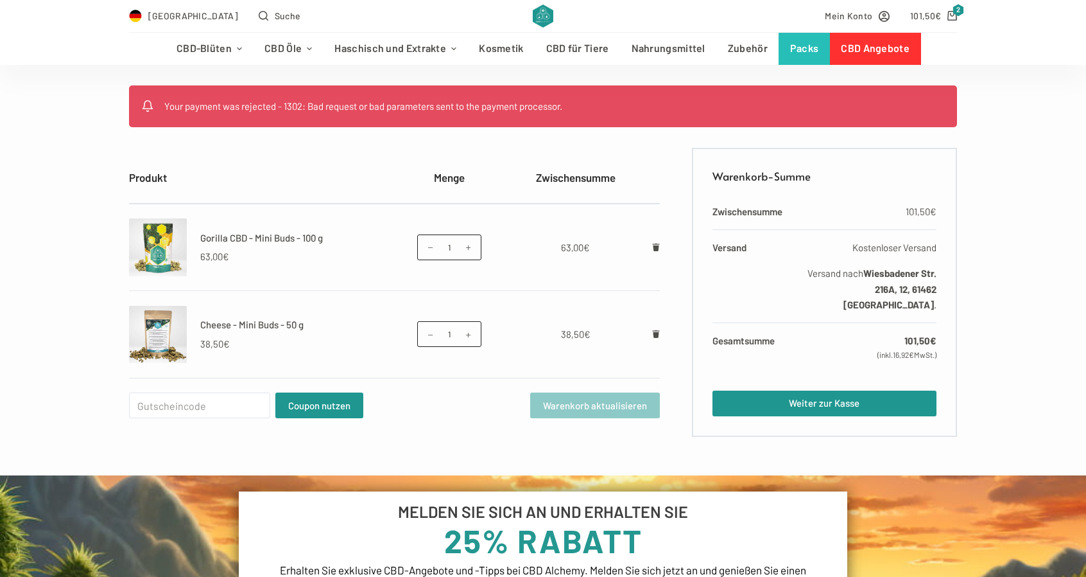
scroll to position [193, 0]
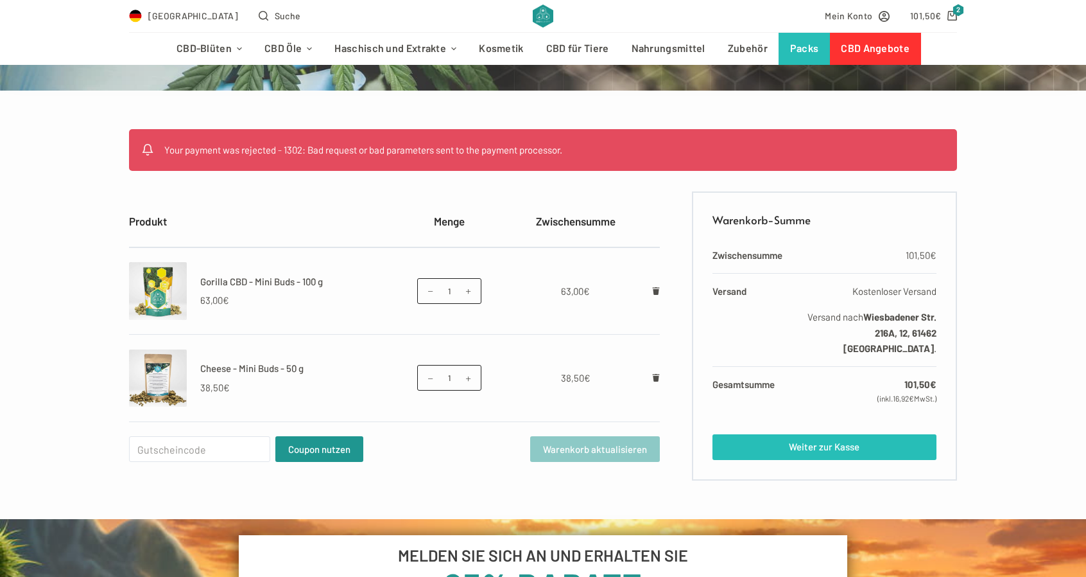
click at [769, 446] on link "Weiter zur Kasse" at bounding box center [825, 447] width 224 height 26
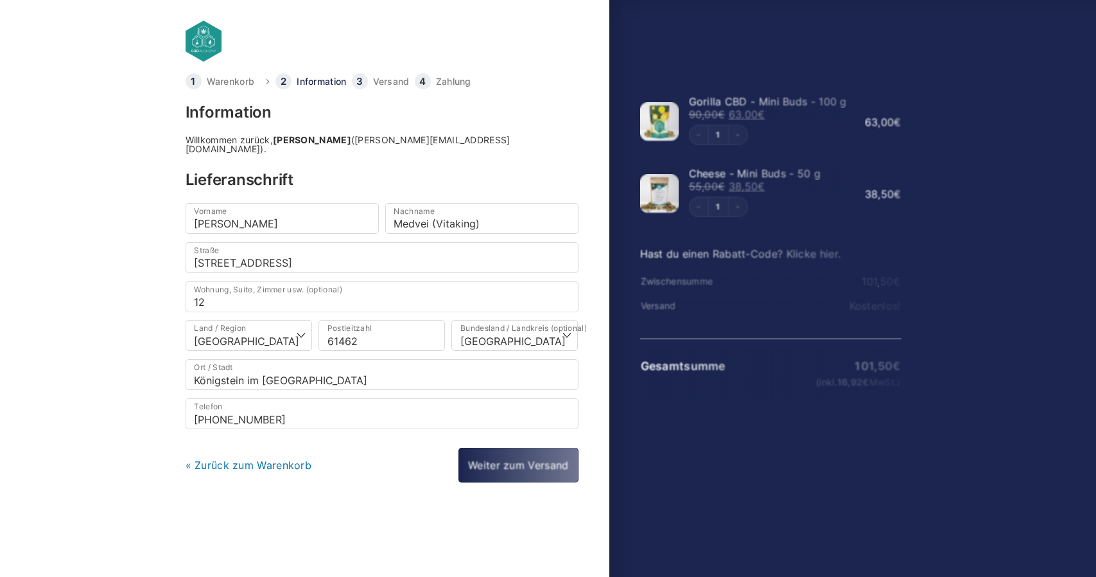
select select "DE-HE"
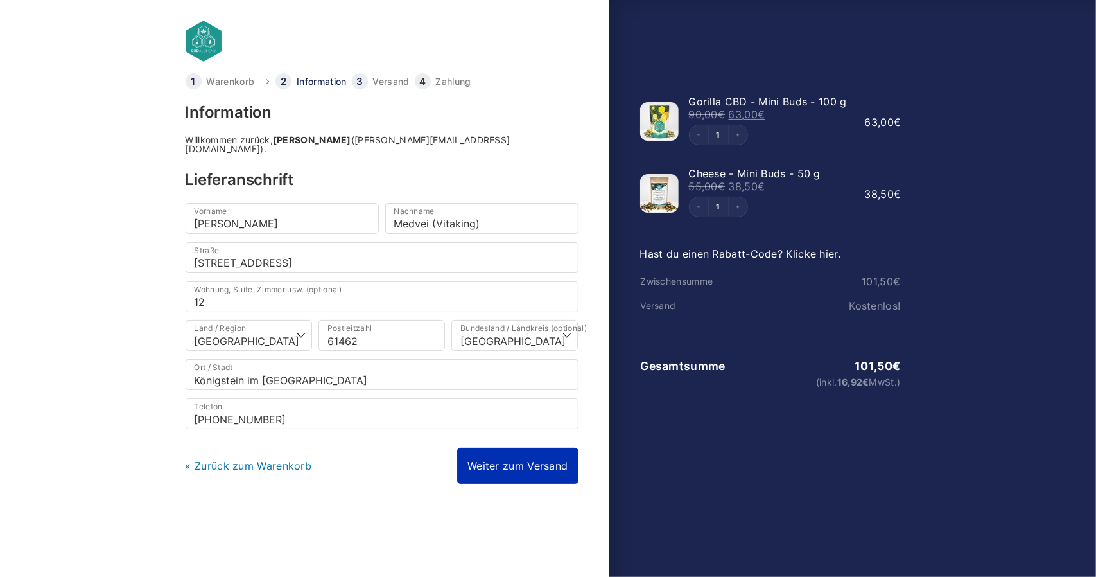
click at [542, 450] on link "Weiter zum Versand" at bounding box center [517, 465] width 121 height 36
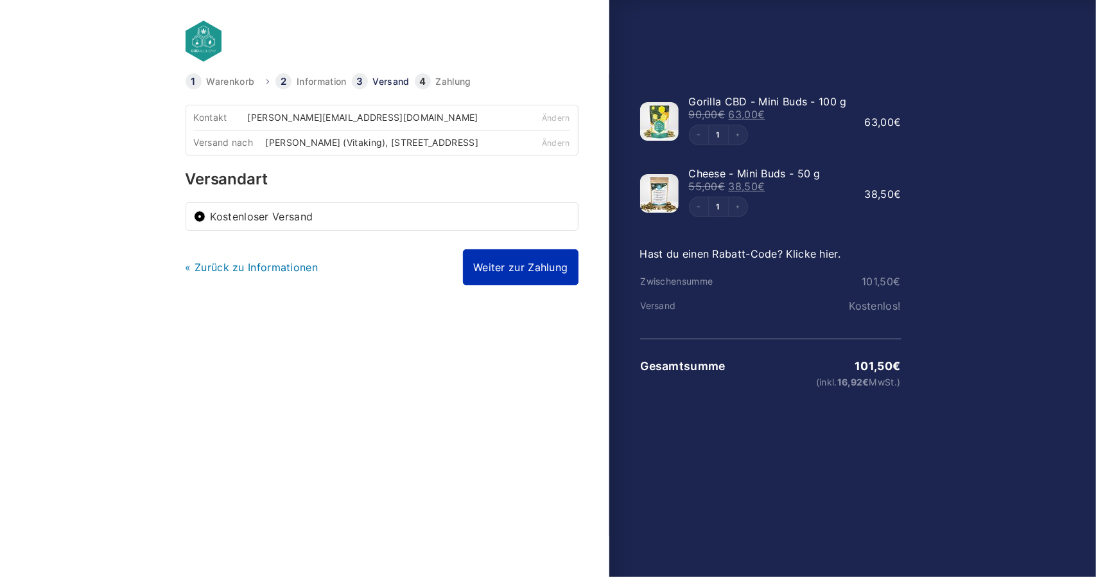
click at [541, 275] on link "Weiter zur Zahlung" at bounding box center [520, 267] width 115 height 36
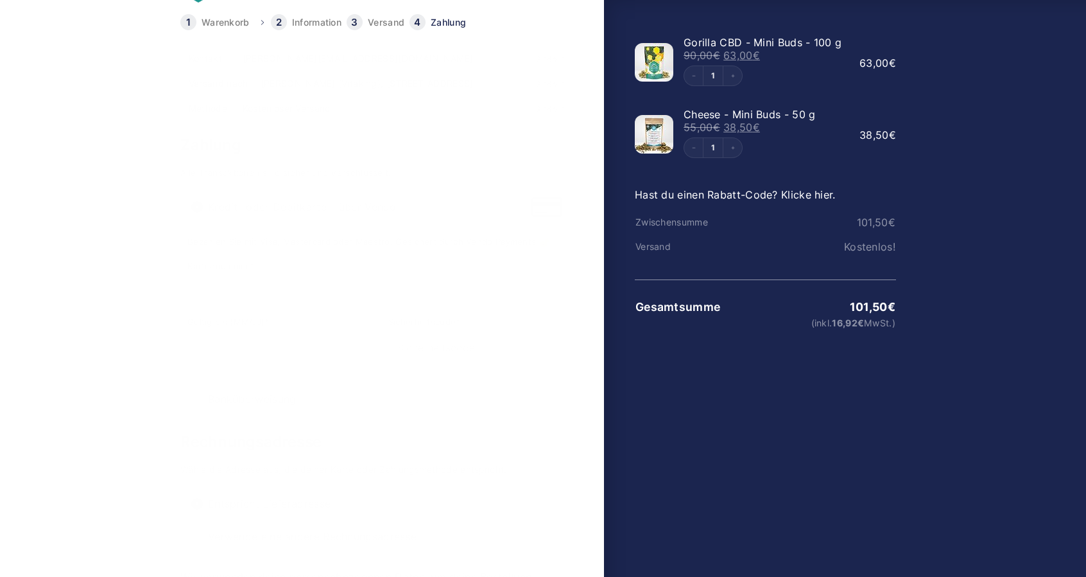
scroll to position [64, 0]
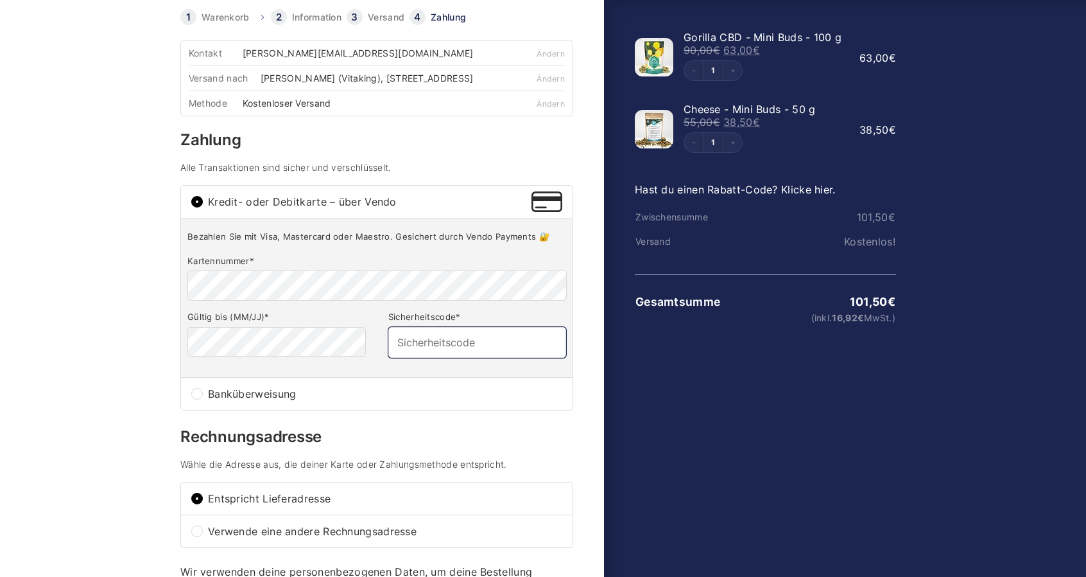
click at [457, 358] on input "Sicherheitscode *" at bounding box center [477, 342] width 178 height 31
type input "938"
click at [82, 327] on body "Warenkorb Information Versand Zahlung Information Willkommen zurück, [PERSON_NA…" at bounding box center [543, 203] width 1086 height 535
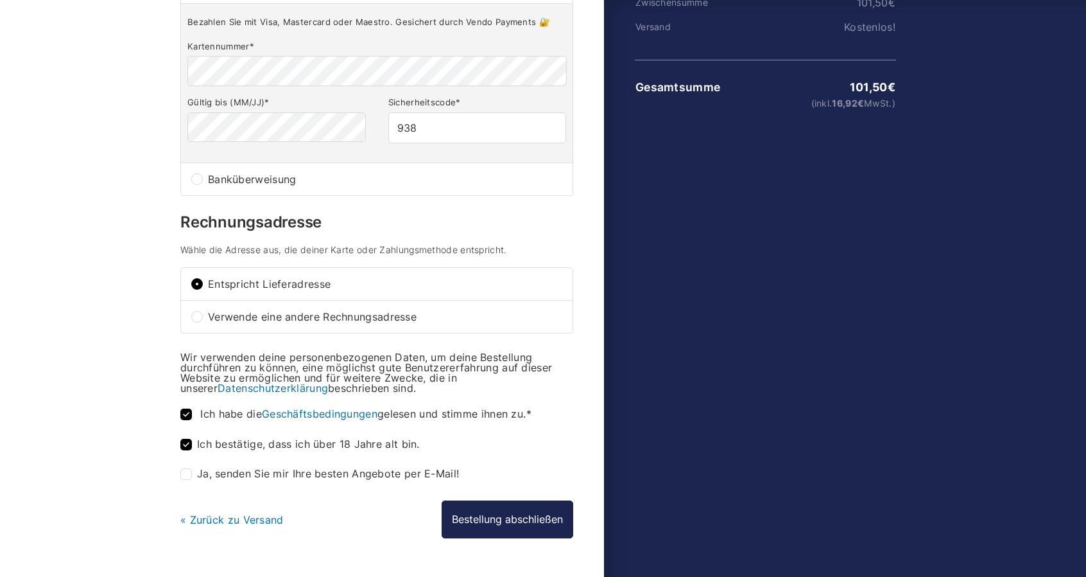
scroll to position [320, 0]
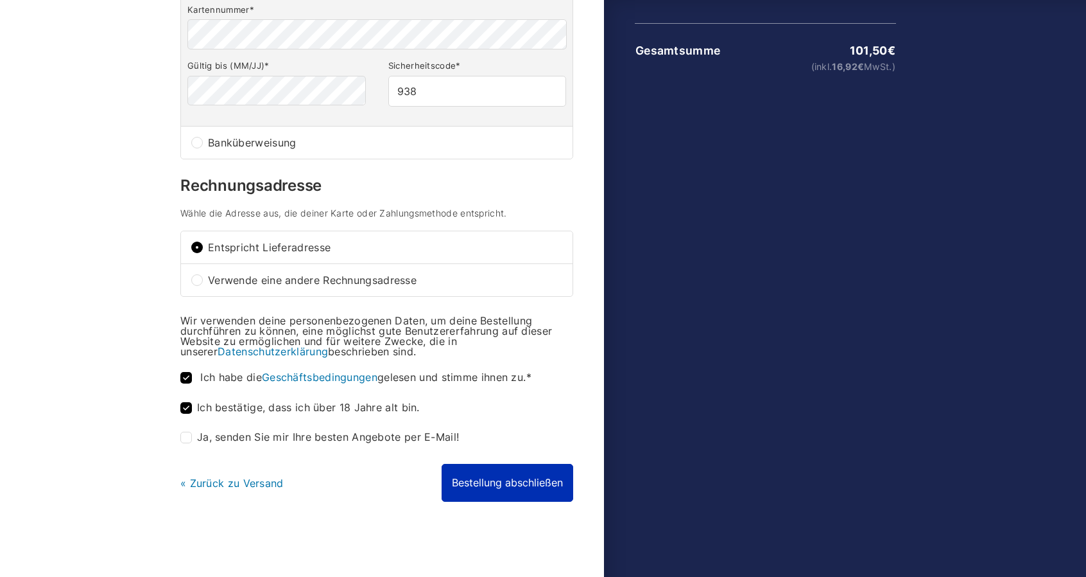
click at [470, 489] on button "Bestellung abschließen" at bounding box center [508, 482] width 132 height 37
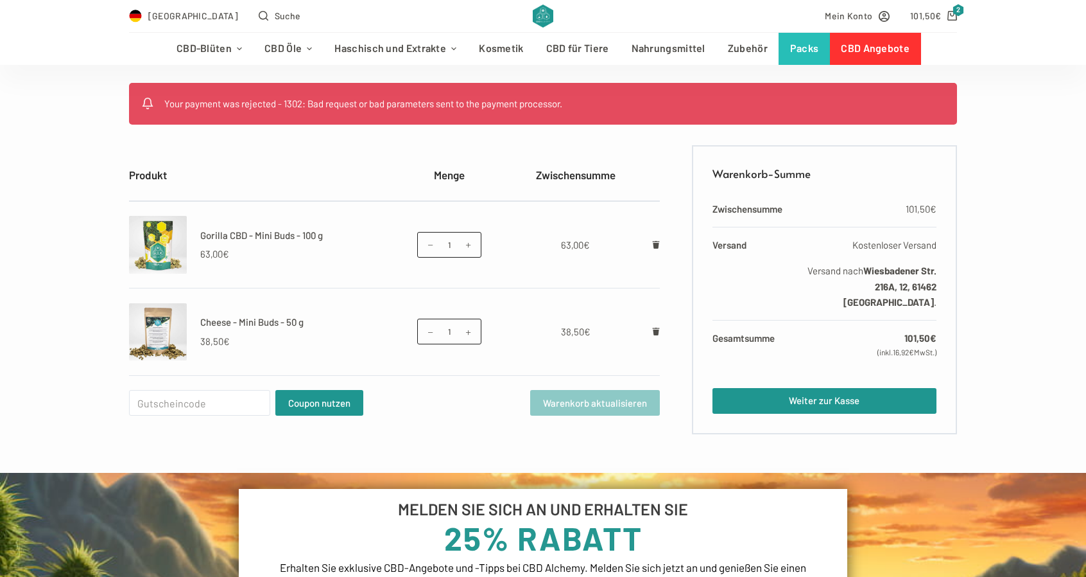
scroll to position [193, 0]
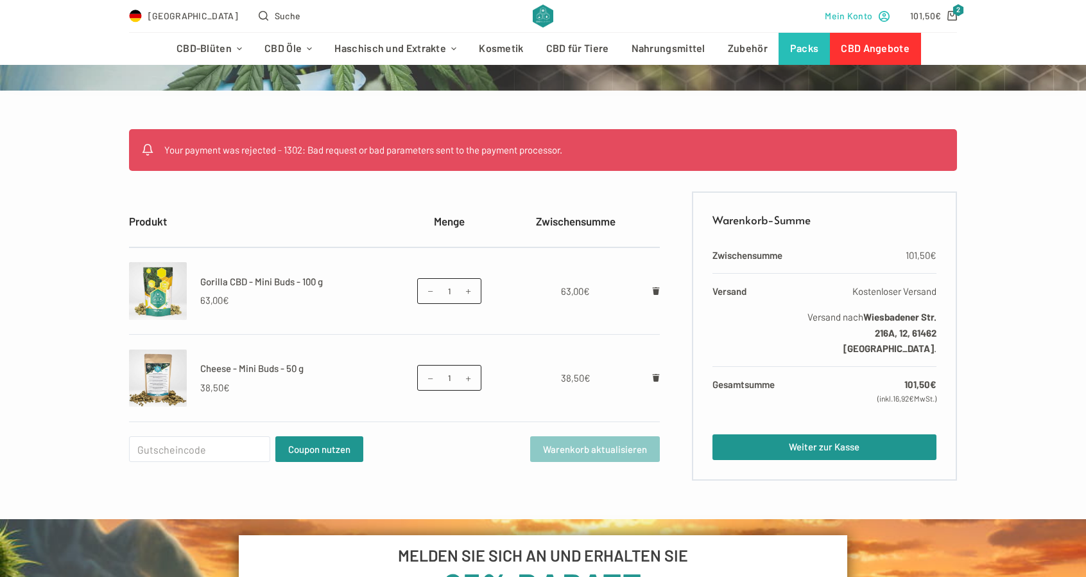
click at [851, 21] on span "Mein Konto" at bounding box center [849, 15] width 48 height 15
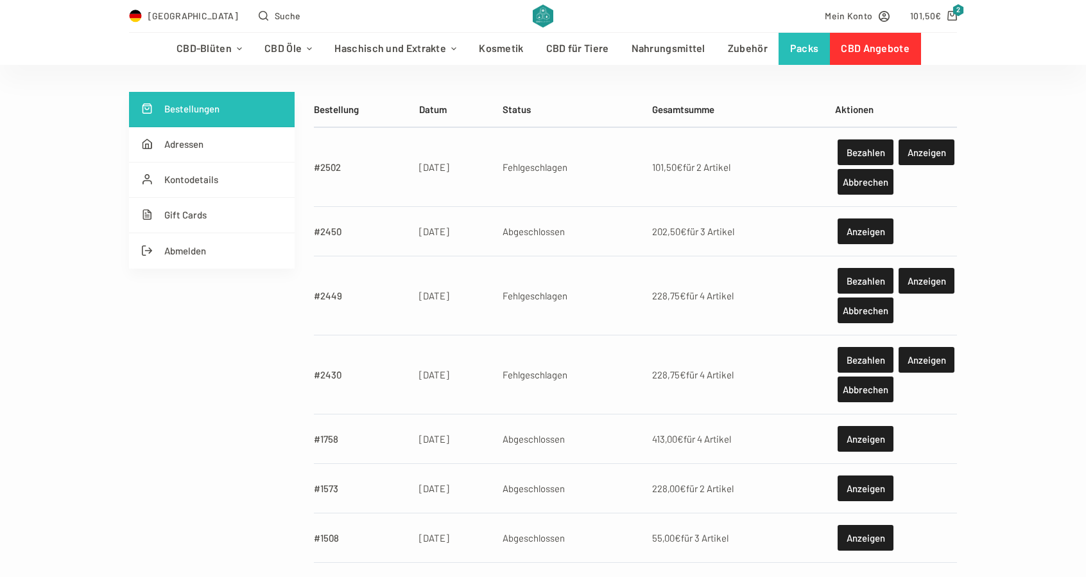
scroll to position [193, 0]
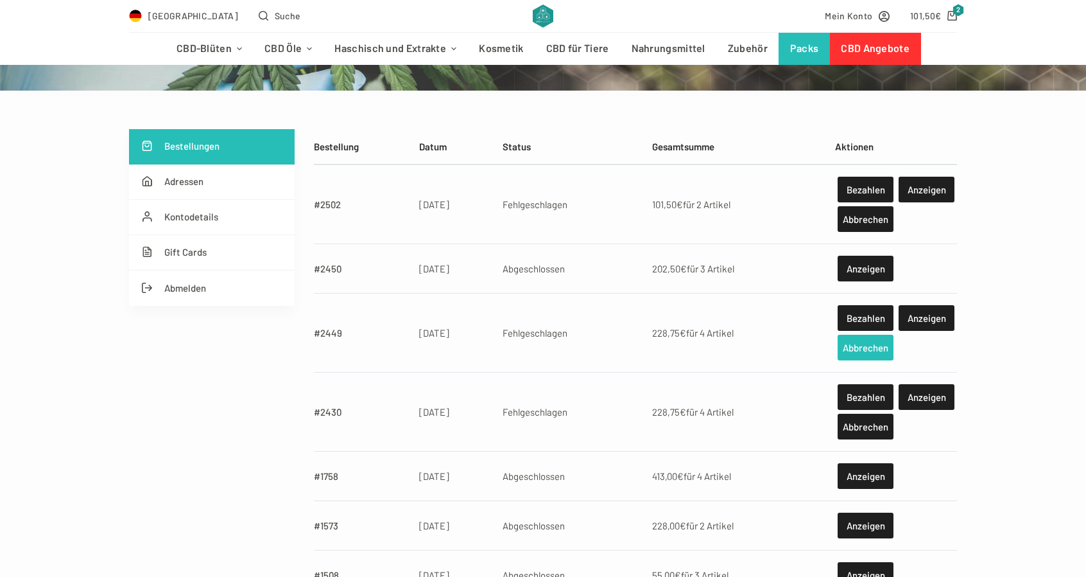
click at [861, 346] on link "Abbrechen" at bounding box center [866, 347] width 56 height 26
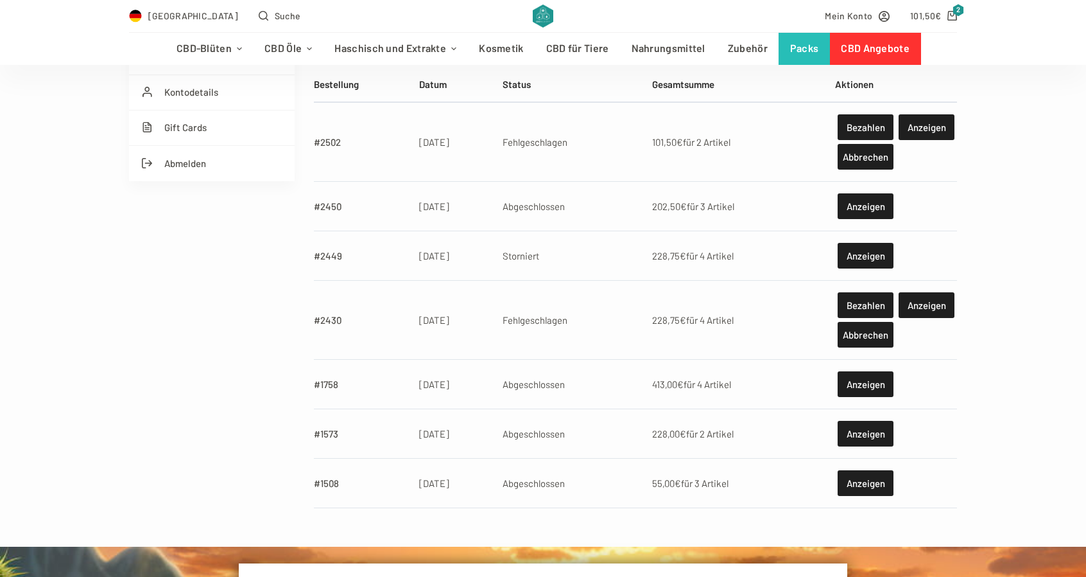
scroll to position [321, 0]
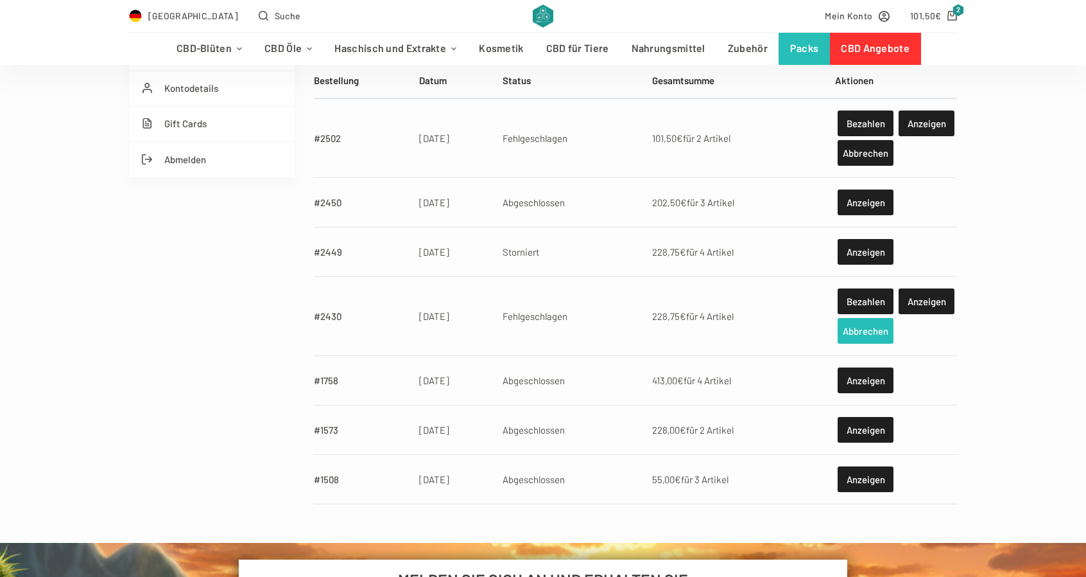
click at [861, 336] on link "Abbrechen" at bounding box center [866, 331] width 56 height 26
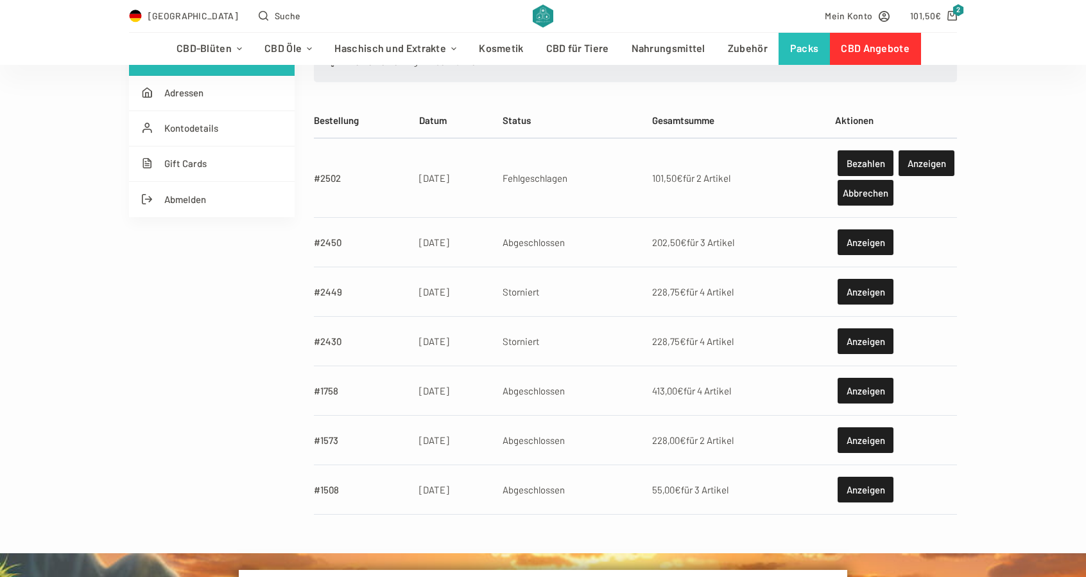
scroll to position [257, 0]
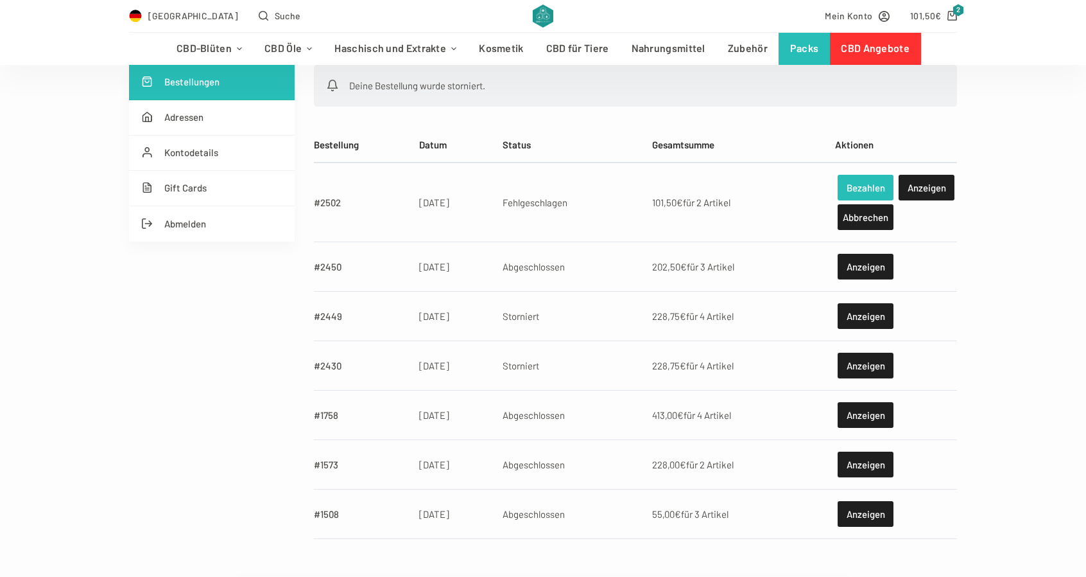
click at [862, 190] on link "Bezahlen" at bounding box center [866, 188] width 56 height 26
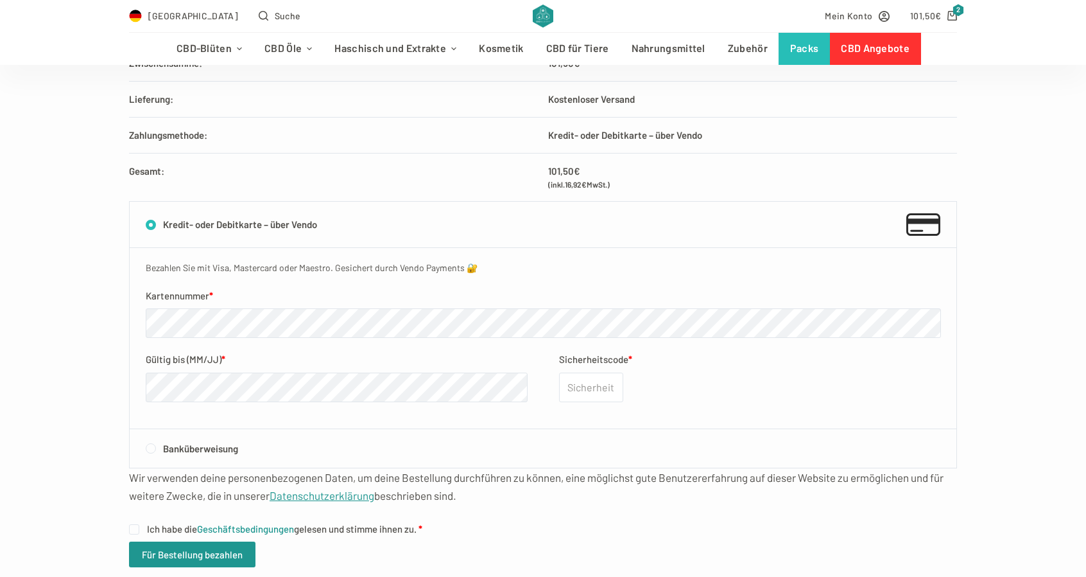
scroll to position [449, 0]
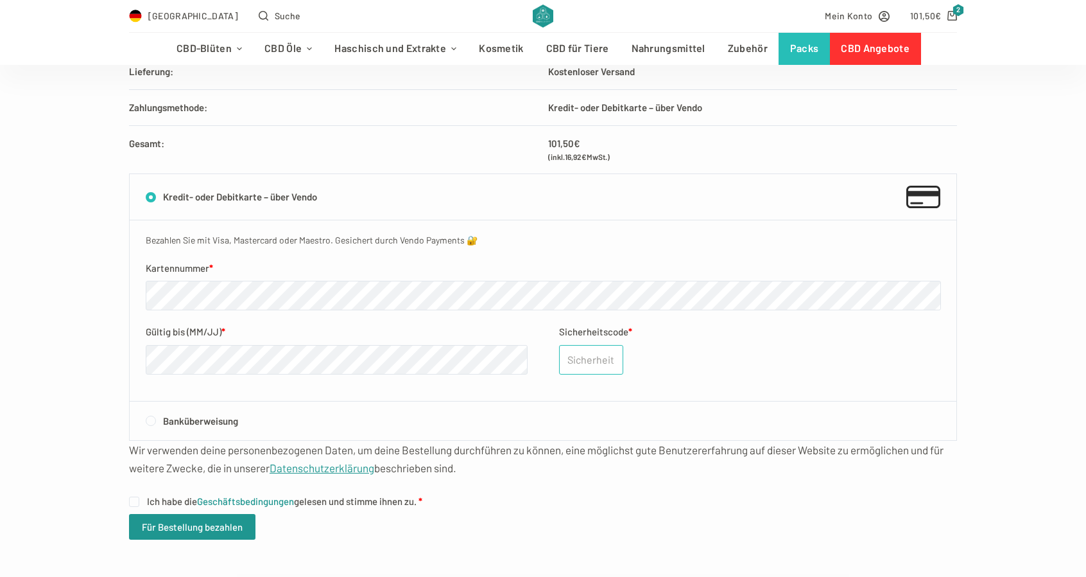
click at [577, 362] on input "Sicherheitscode *" at bounding box center [591, 360] width 64 height 30
type input "938"
click at [72, 431] on div "Produkt Anz. Summe Gorilla CBD - Mini Buds - 100 g Gramm: 100 g × 1 63,00 € Che…" at bounding box center [543, 206] width 1086 height 668
click at [135, 496] on input "Ich habe die Geschäftsbedingungen gelesen und stimme ihnen zu. *" at bounding box center [134, 501] width 10 height 10
checkbox input "true"
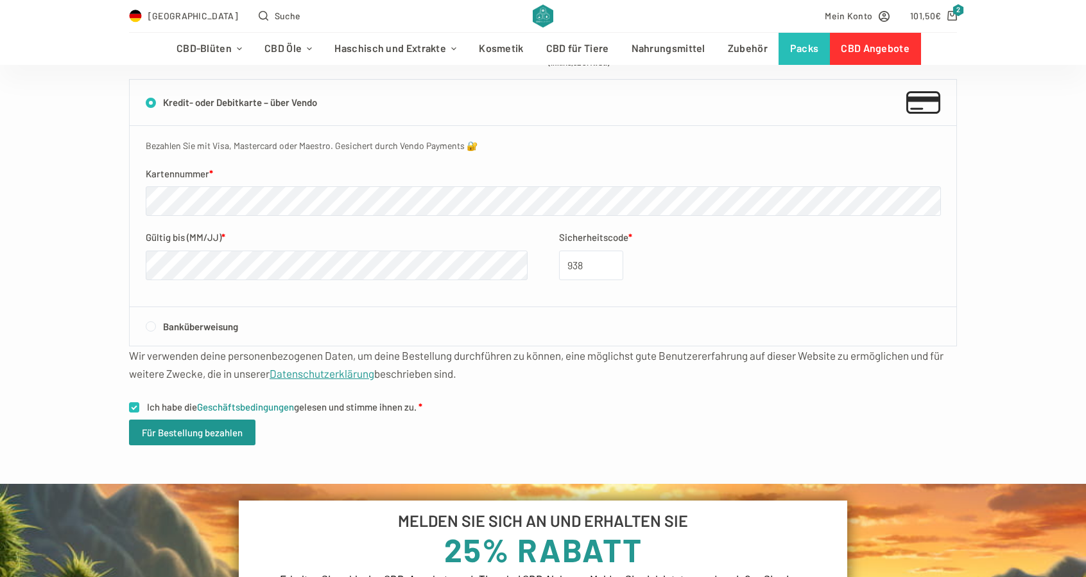
scroll to position [578, 0]
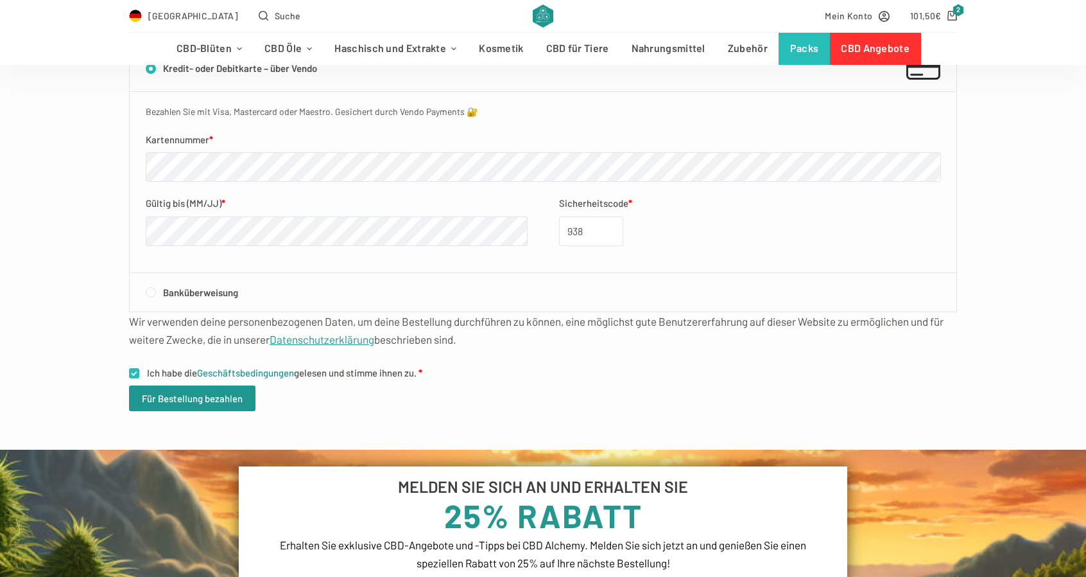
click at [203, 410] on div "Produkt Anz. Summe Gorilla CBD - Mini Buds - 100 g Gramm: 100 g × 1 63,00 € Che…" at bounding box center [543, 77] width 1086 height 745
click at [203, 399] on button "Für Bestellung bezahlen" at bounding box center [192, 398] width 126 height 26
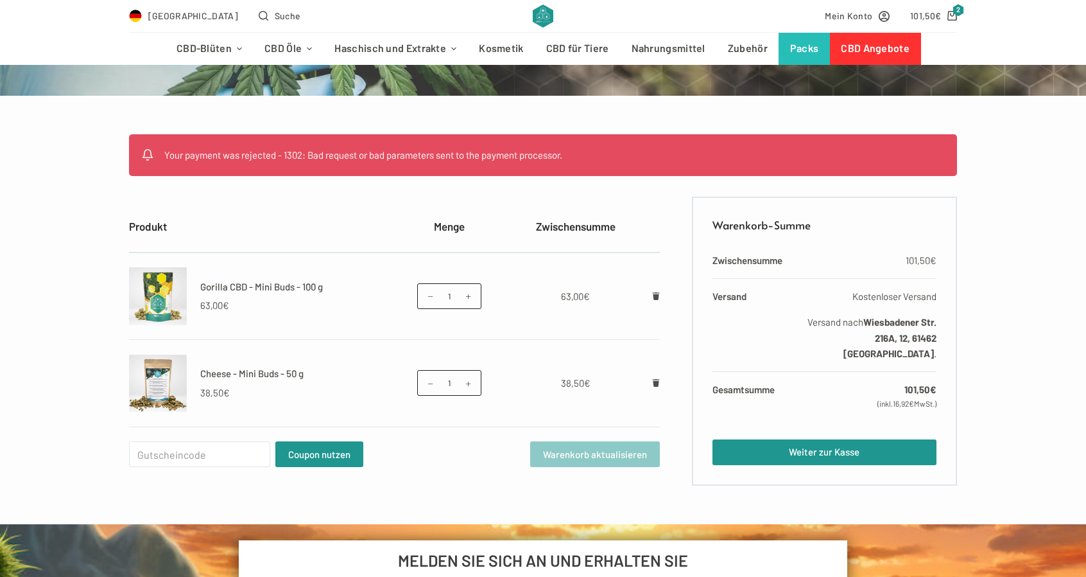
scroll to position [193, 0]
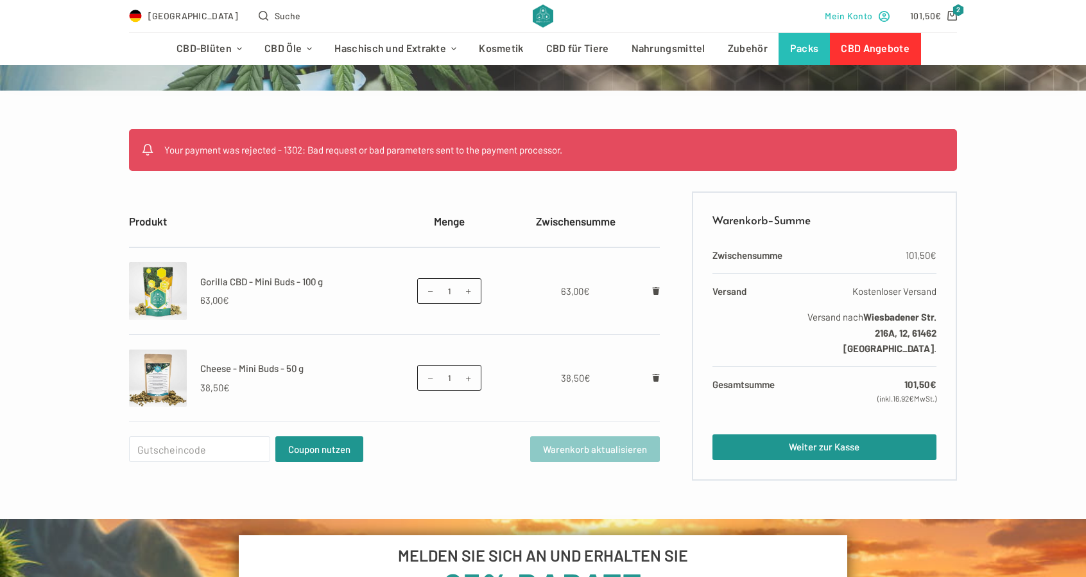
click at [854, 13] on span "Mein Konto" at bounding box center [849, 15] width 48 height 15
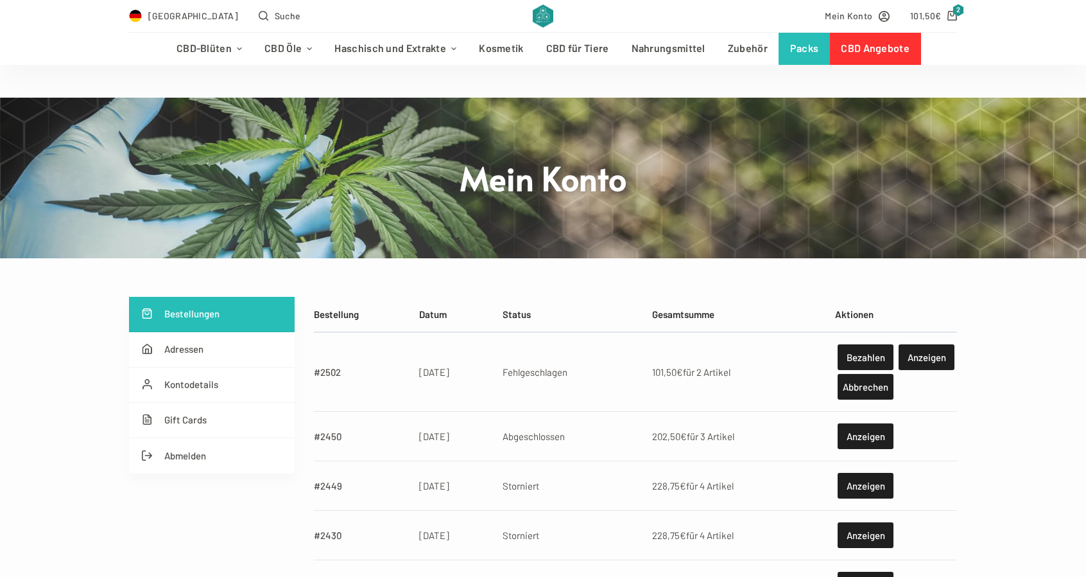
scroll to position [128, 0]
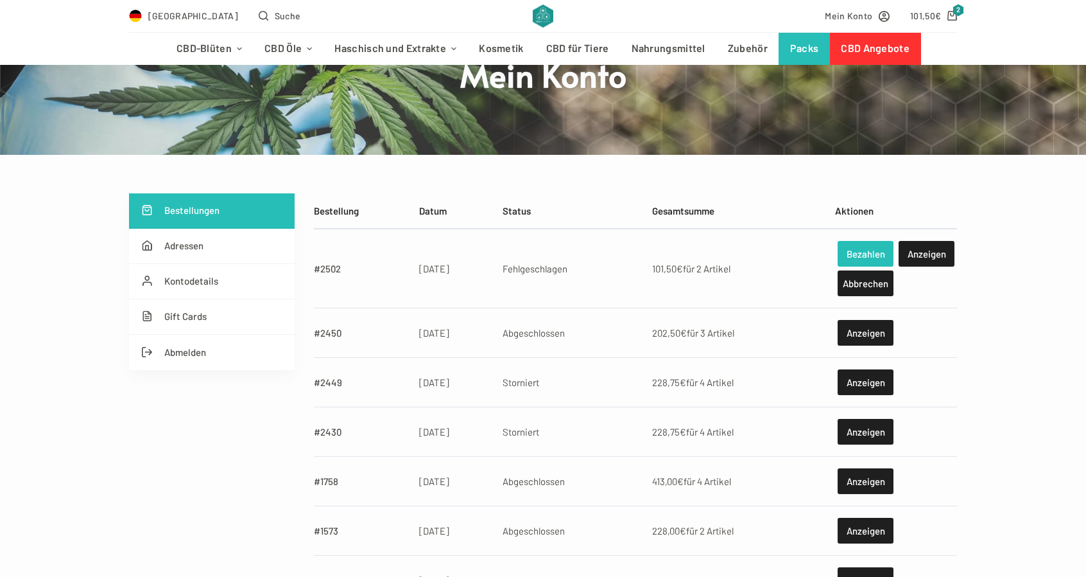
click at [857, 252] on link "Bezahlen" at bounding box center [866, 254] width 56 height 26
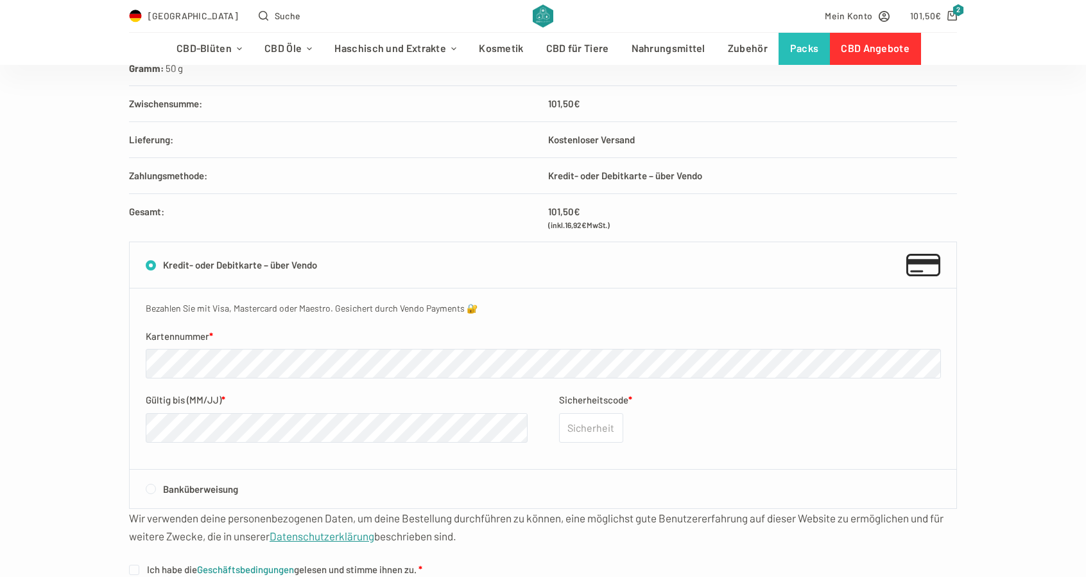
scroll to position [385, 0]
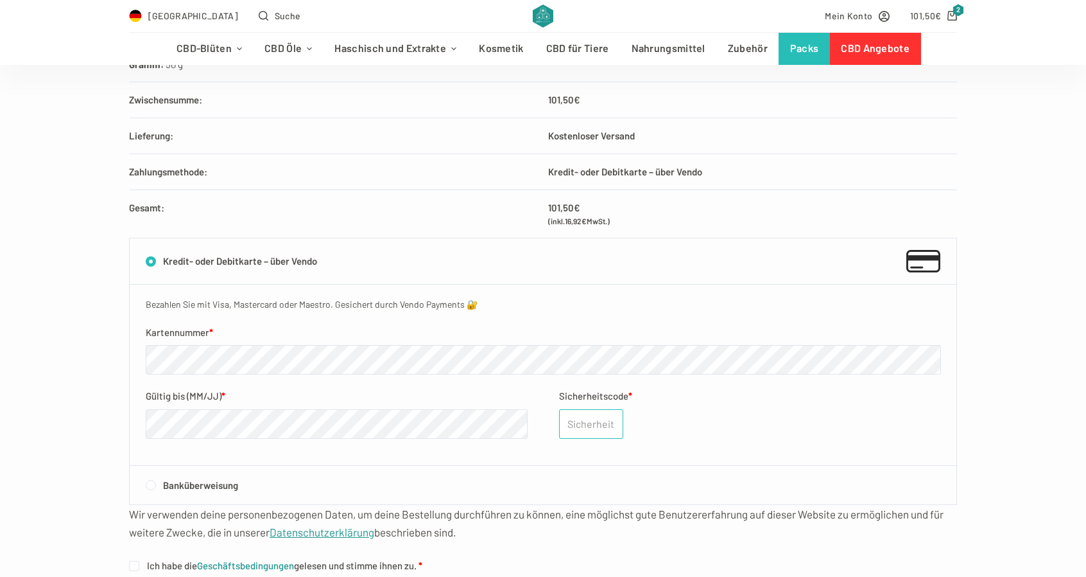
click at [573, 419] on input "Sicherheitscode *" at bounding box center [591, 424] width 64 height 30
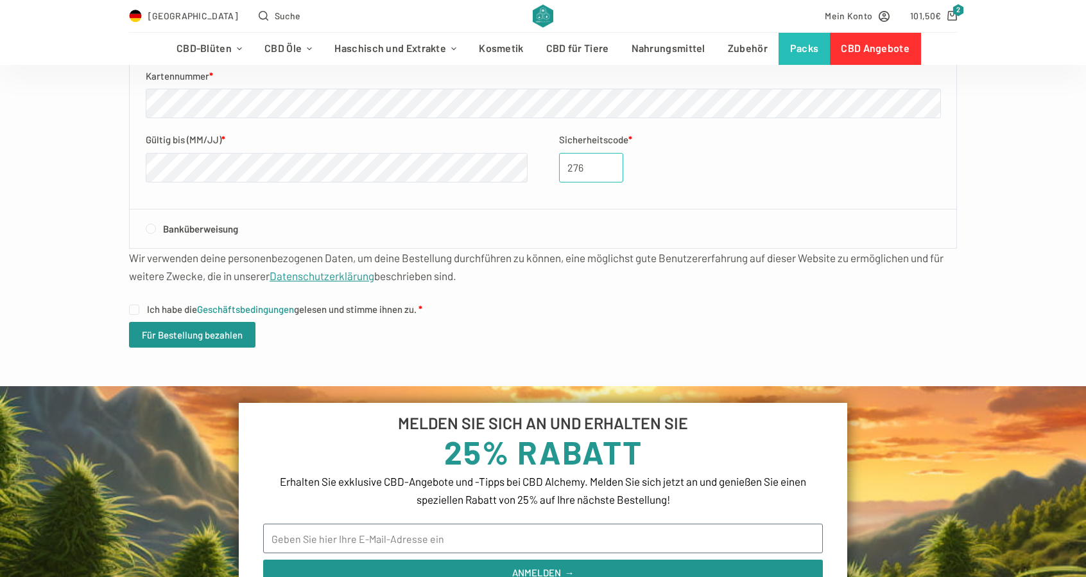
scroll to position [642, 0]
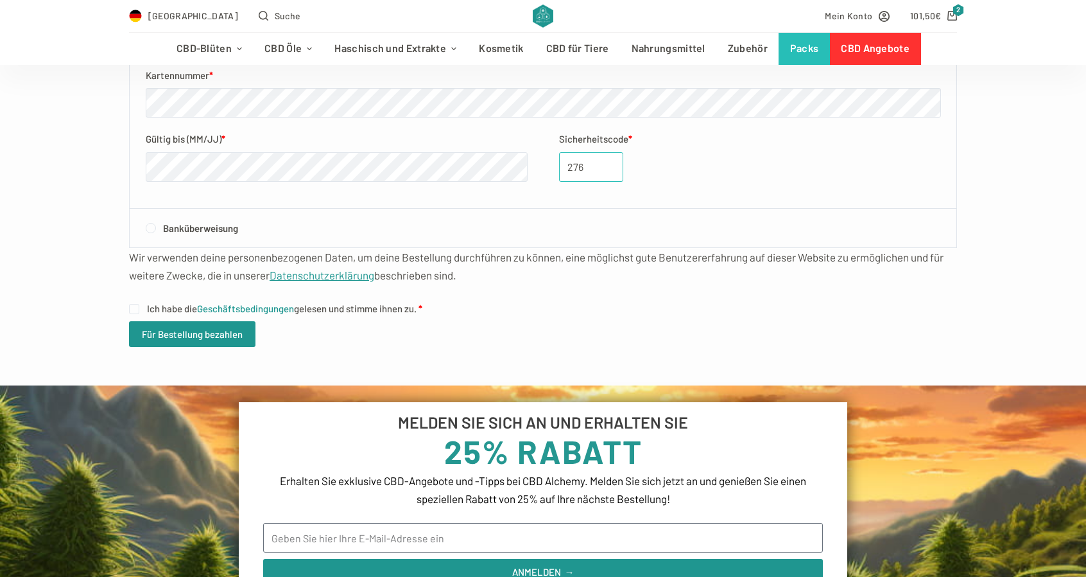
type input "276"
drag, startPoint x: 152, startPoint y: 296, endPoint x: 146, endPoint y: 305, distance: 10.7
click at [151, 296] on div "Wir verwenden deine personenbezogenen Daten, um deine Bestellung durchführen zu…" at bounding box center [543, 284] width 828 height 73
click at [144, 306] on label "Ich habe die Geschäftsbedingungen gelesen und stimme ihnen zu. *" at bounding box center [543, 308] width 828 height 16
click at [139, 306] on input "Ich habe die Geschäftsbedingungen gelesen und stimme ihnen zu. *" at bounding box center [134, 309] width 10 height 10
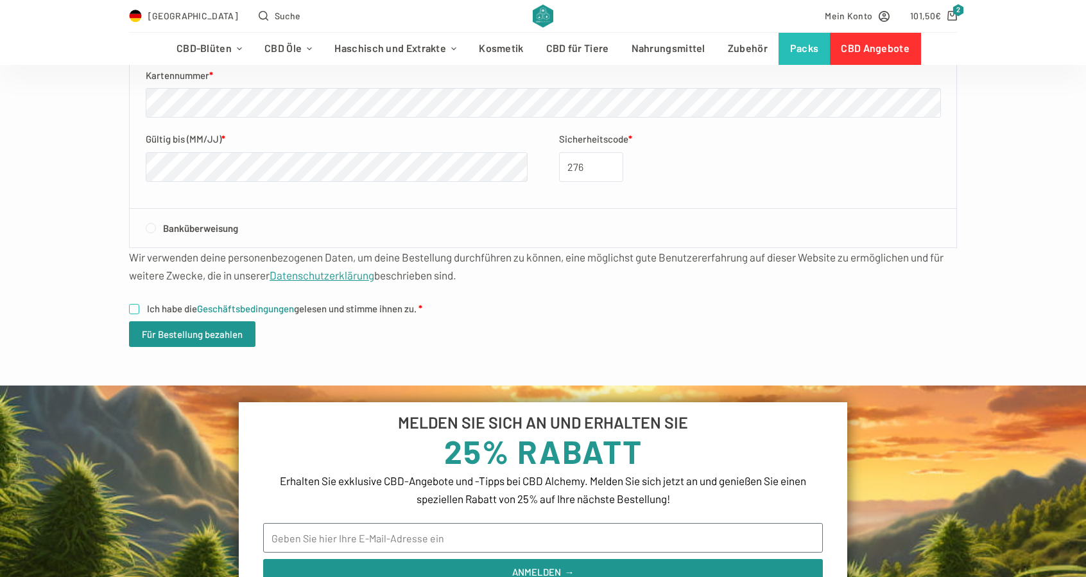
checkbox input "true"
click at [153, 337] on button "Für Bestellung bezahlen" at bounding box center [192, 334] width 126 height 26
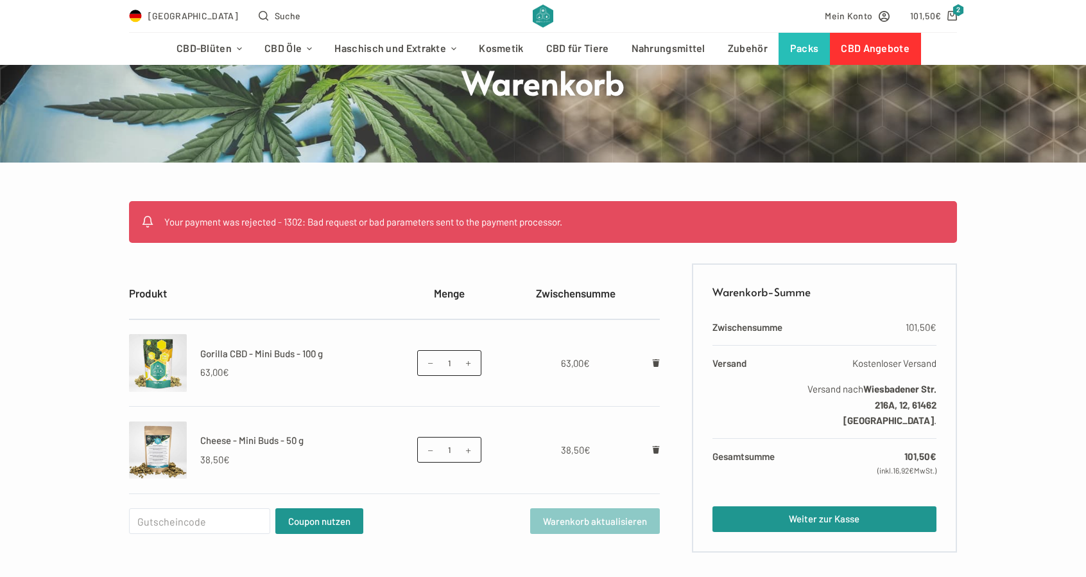
scroll to position [128, 0]
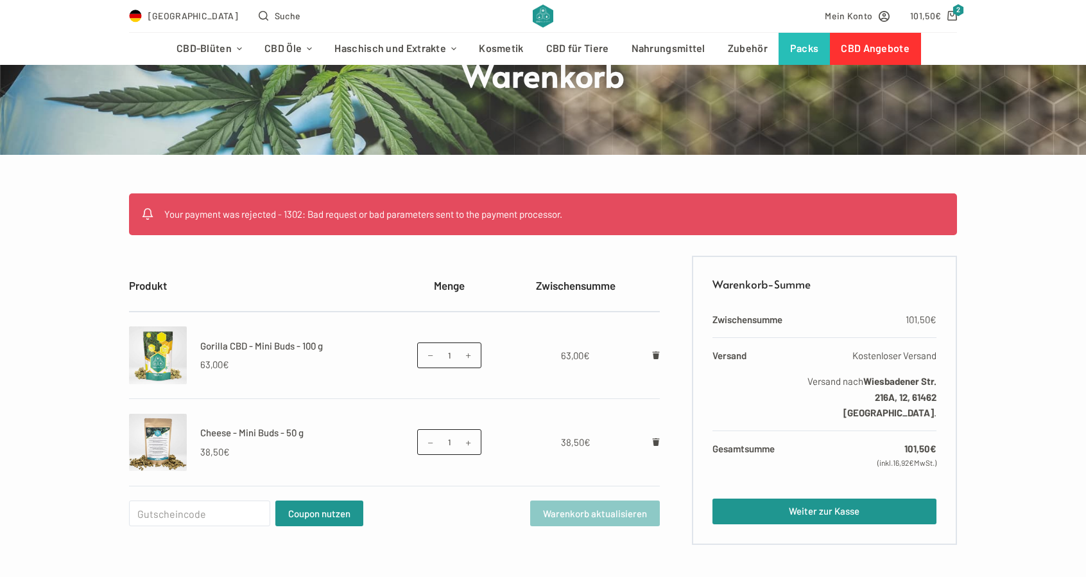
click at [56, 280] on div "Your payment was rejected - 1302: Bad request or bad parameters sent to the pay…" at bounding box center [543, 368] width 1086 height 351
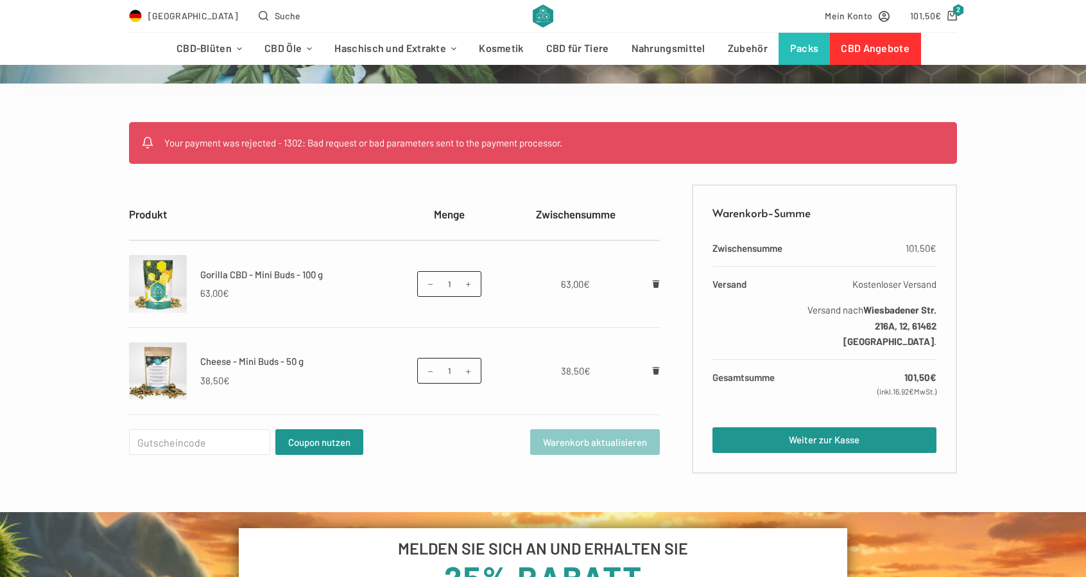
scroll to position [257, 0]
